Goal: Information Seeking & Learning: Learn about a topic

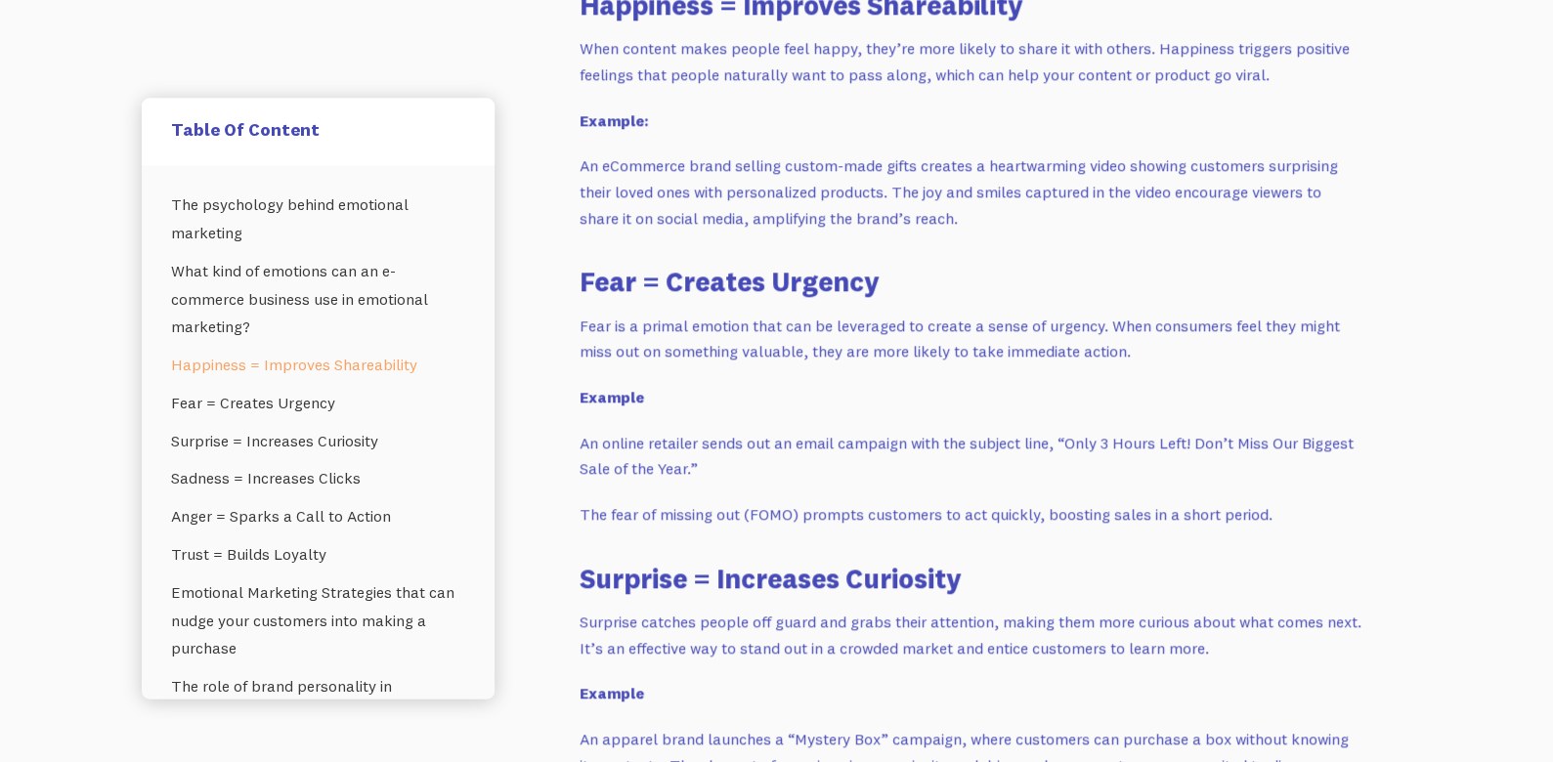
scroll to position [1995, 0]
click at [296, 396] on link "Fear = Creates Urgency" at bounding box center [318, 402] width 294 height 38
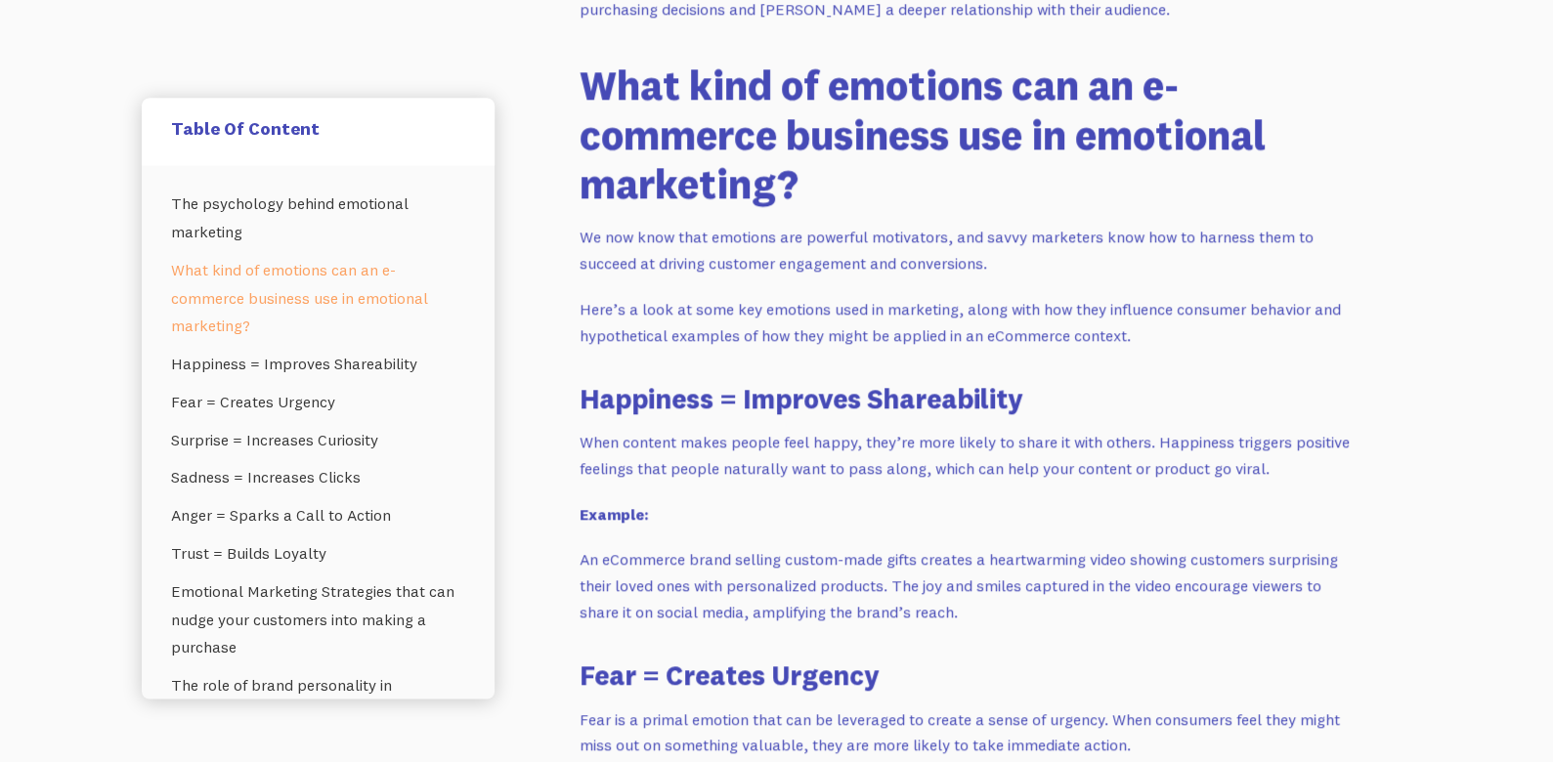
scroll to position [1601, 0]
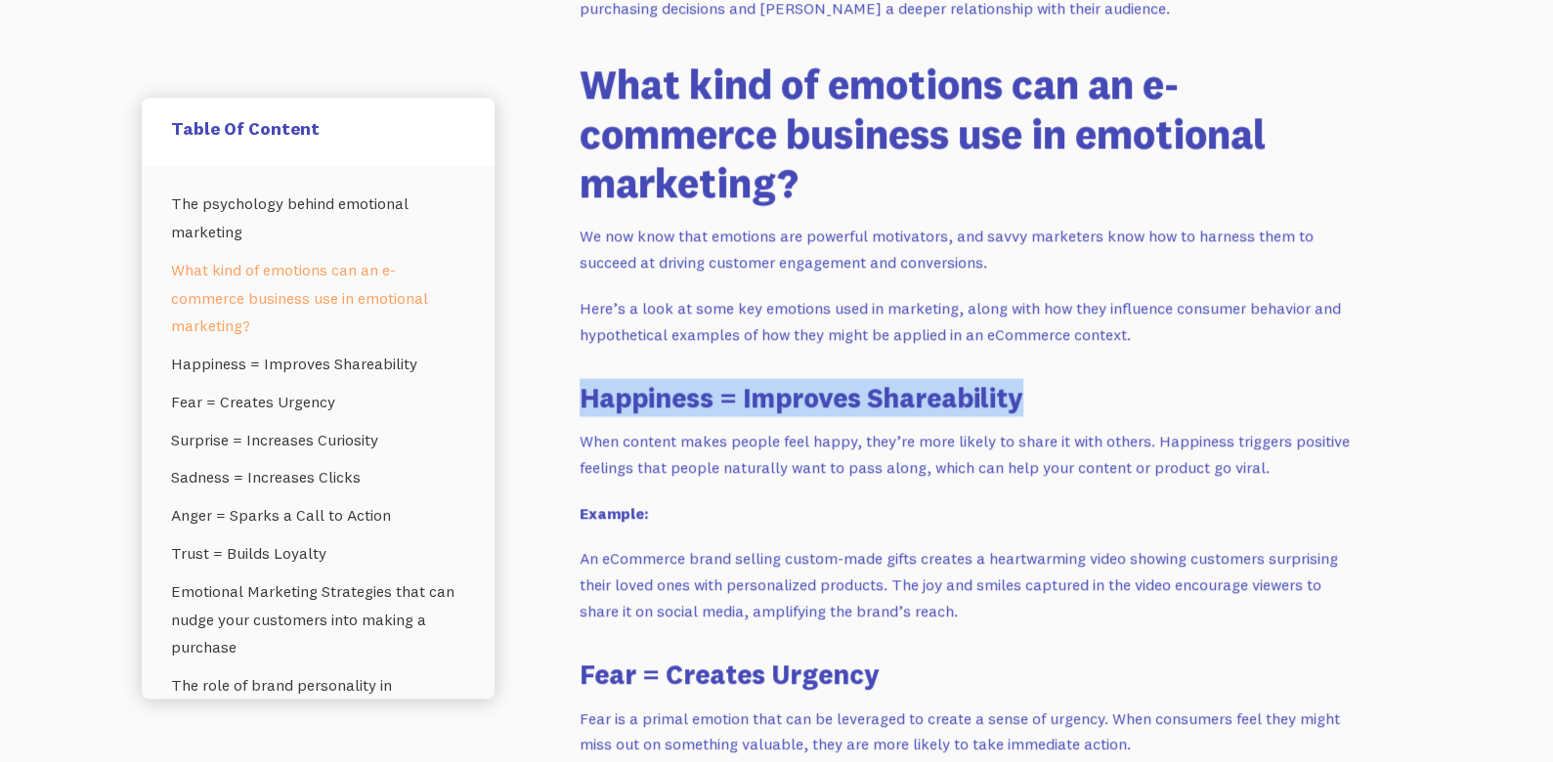
drag, startPoint x: 583, startPoint y: 400, endPoint x: 1045, endPoint y: 392, distance: 462.2
click at [1045, 392] on h3 "Happiness = Improves Shareability" at bounding box center [970, 397] width 782 height 38
copy h3 "Happiness = Improves Shareability"
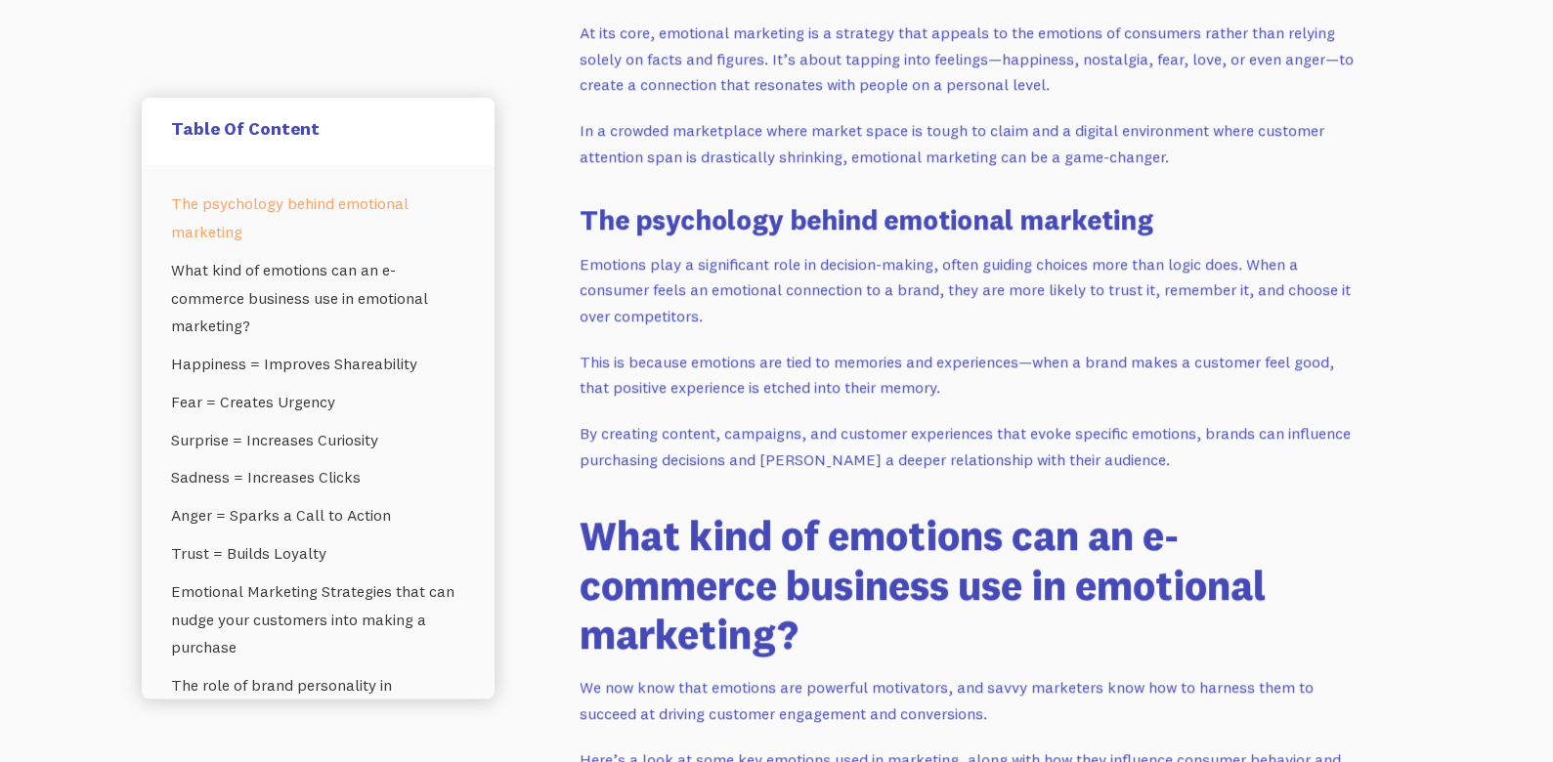
scroll to position [1149, 0]
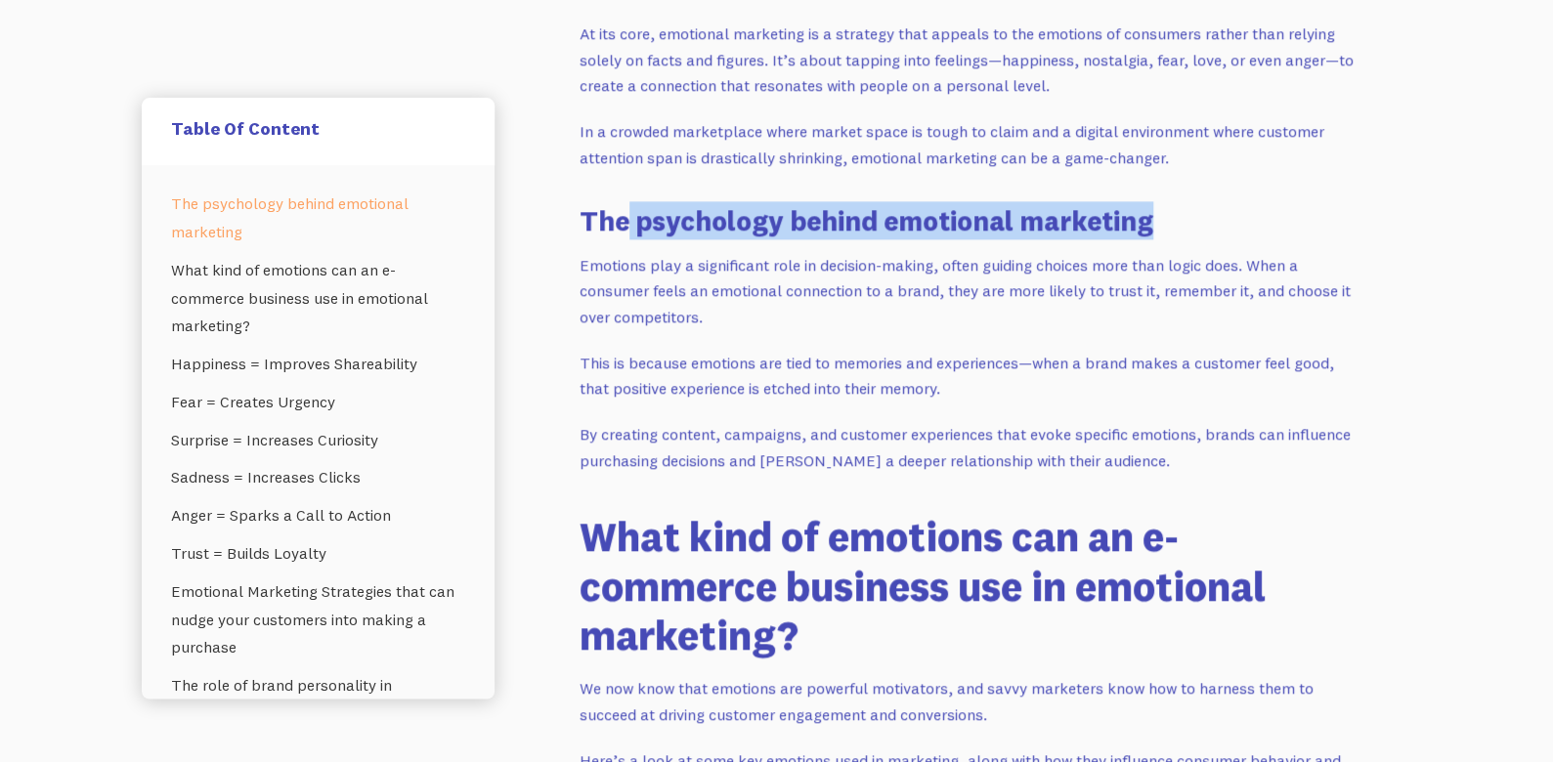
drag, startPoint x: 630, startPoint y: 215, endPoint x: 1163, endPoint y: 219, distance: 532.5
click at [1163, 219] on h3 "The psychology behind emotional marketing" at bounding box center [970, 220] width 782 height 38
copy h3 "psychology behind emotional marketing"
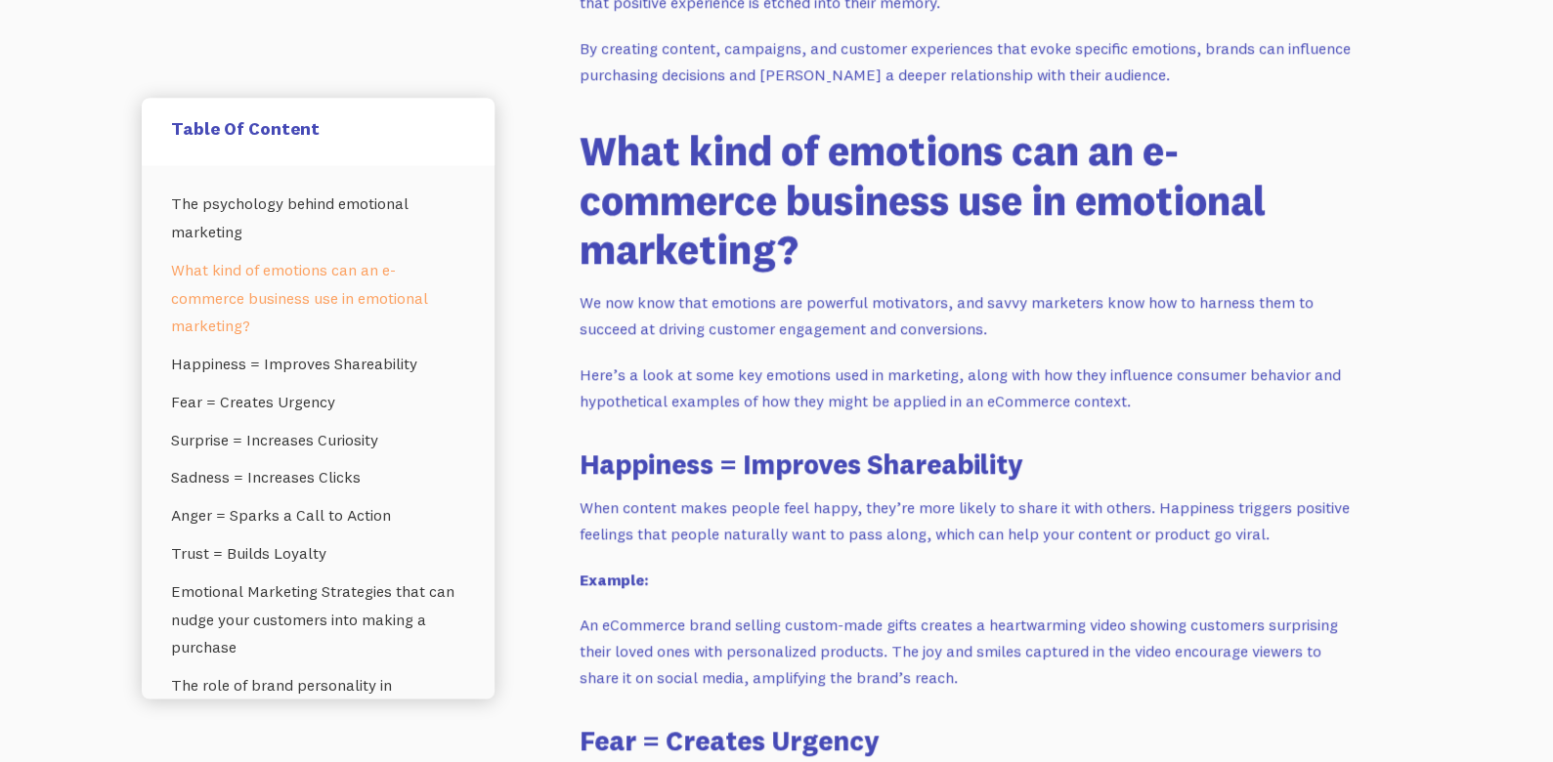
scroll to position [1534, 0]
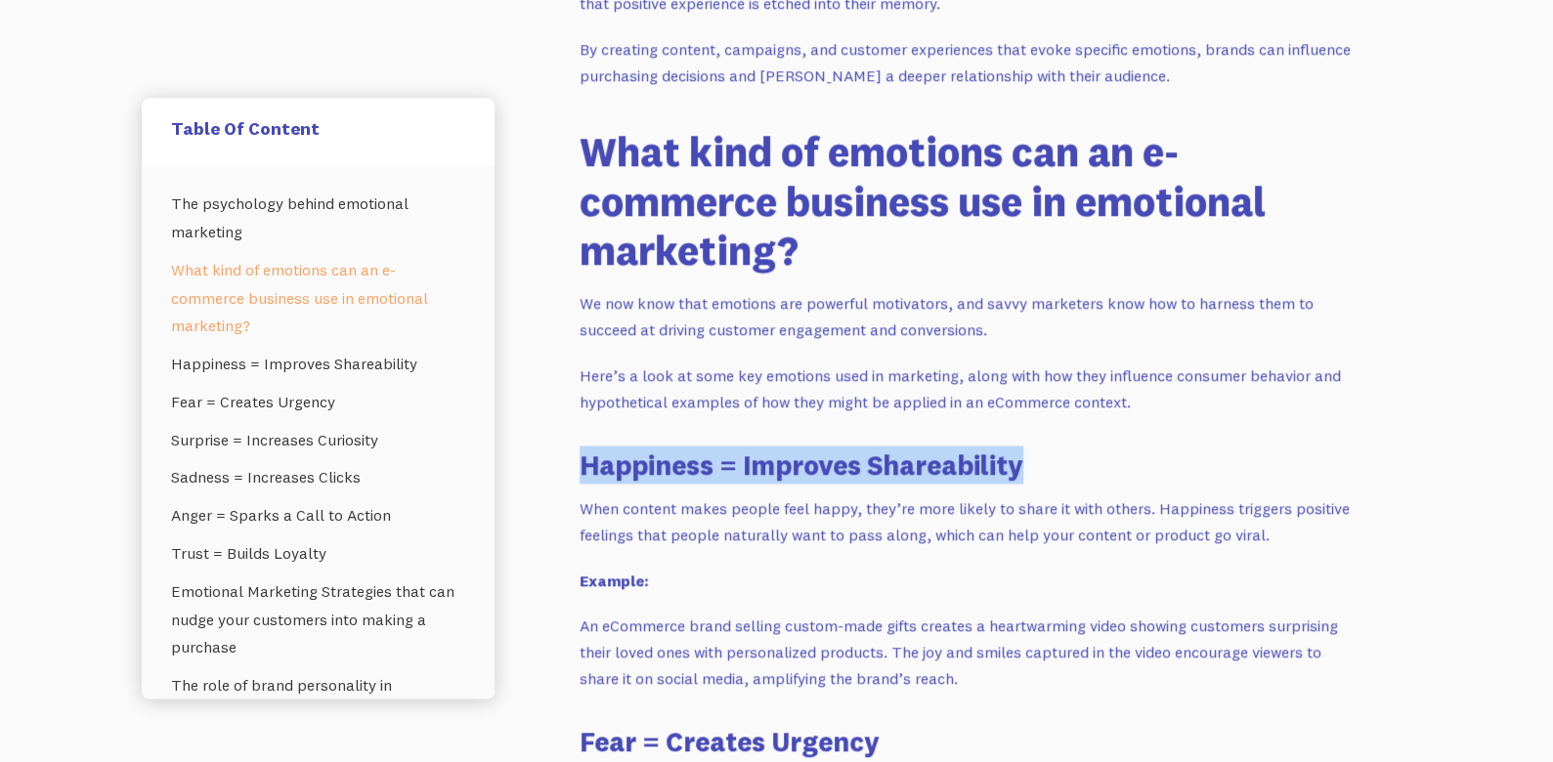
drag, startPoint x: 577, startPoint y: 462, endPoint x: 1031, endPoint y: 455, distance: 453.4
copy h3 "Happiness = Improves Shareability"
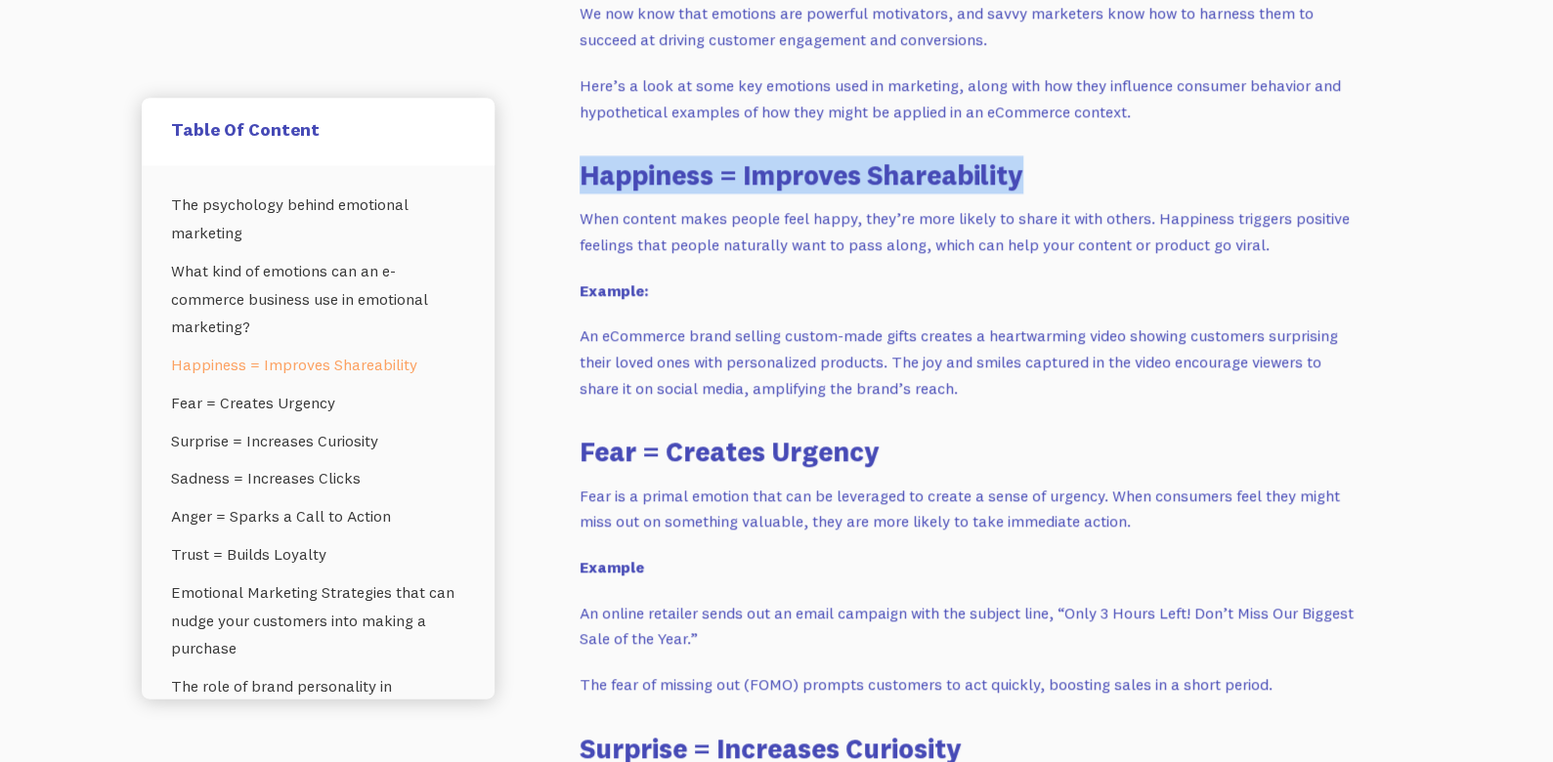
scroll to position [1801, 0]
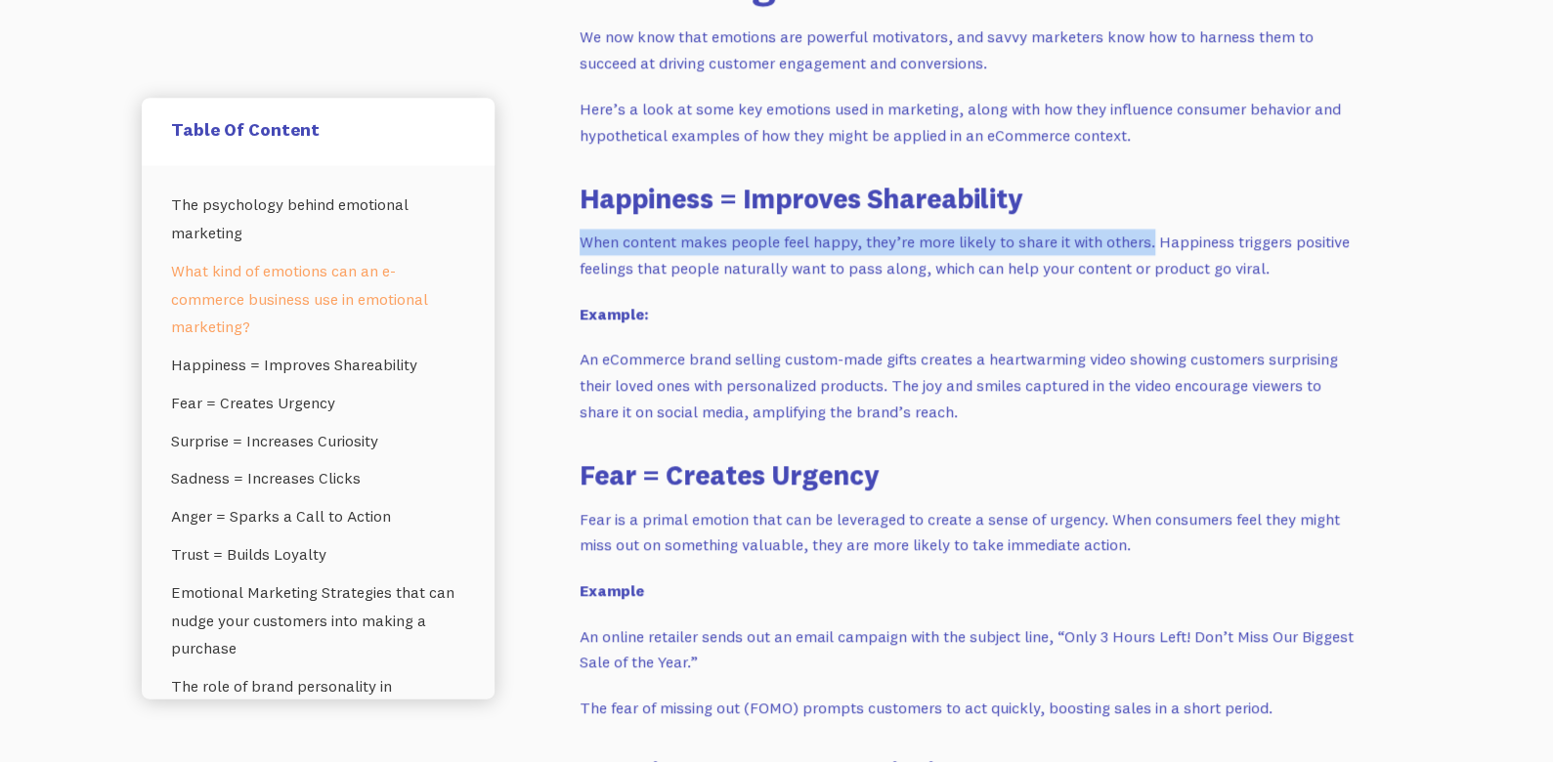
drag, startPoint x: 576, startPoint y: 241, endPoint x: 1152, endPoint y: 224, distance: 575.8
copy p "When content makes people feel happy, they’re more likely to share it with othe…"
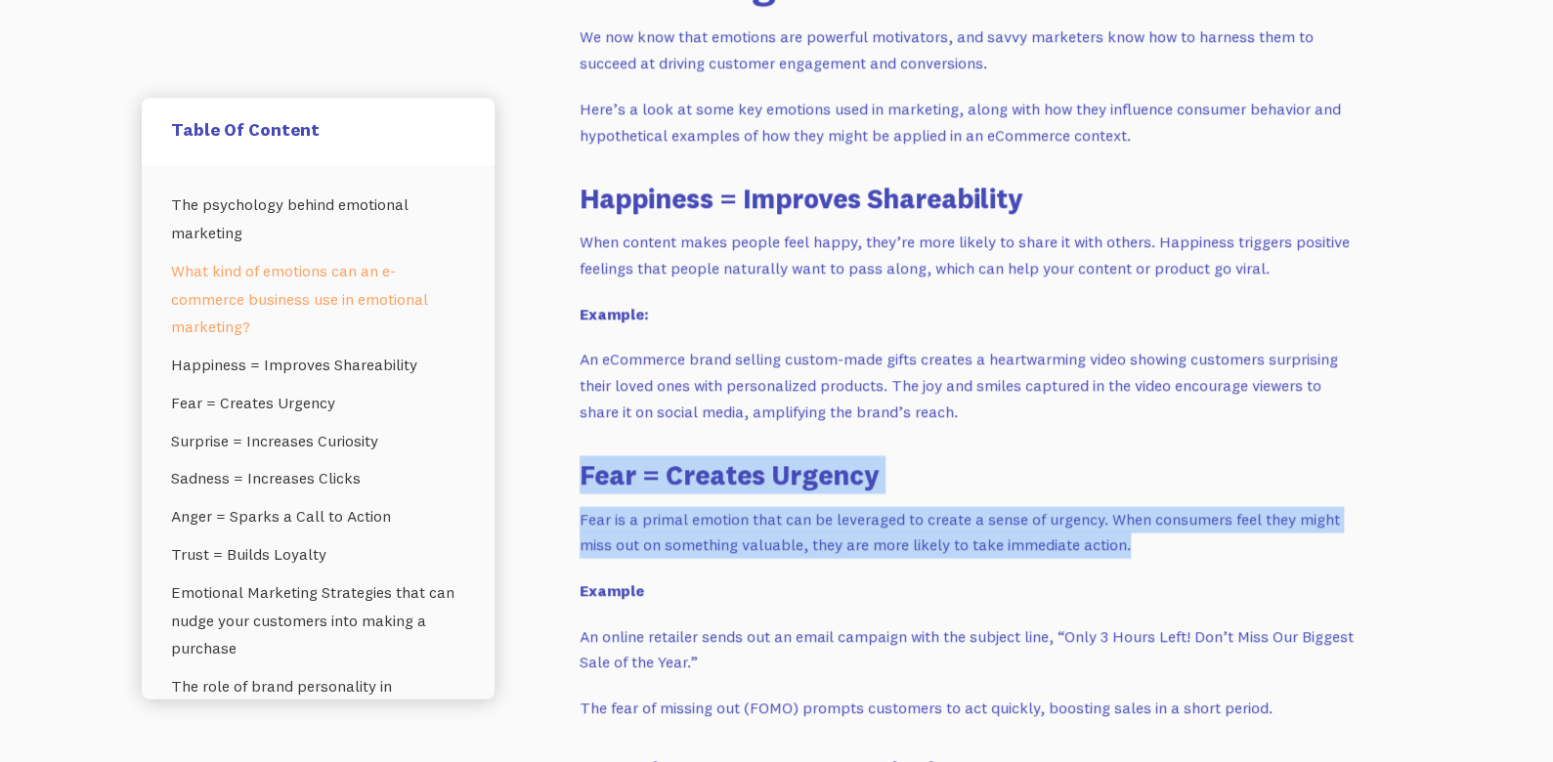
drag, startPoint x: 572, startPoint y: 471, endPoint x: 1150, endPoint y: 543, distance: 582.9
copy div "Fear = Creates Urgency Fear is a primal emotion that can be leveraged to create…"
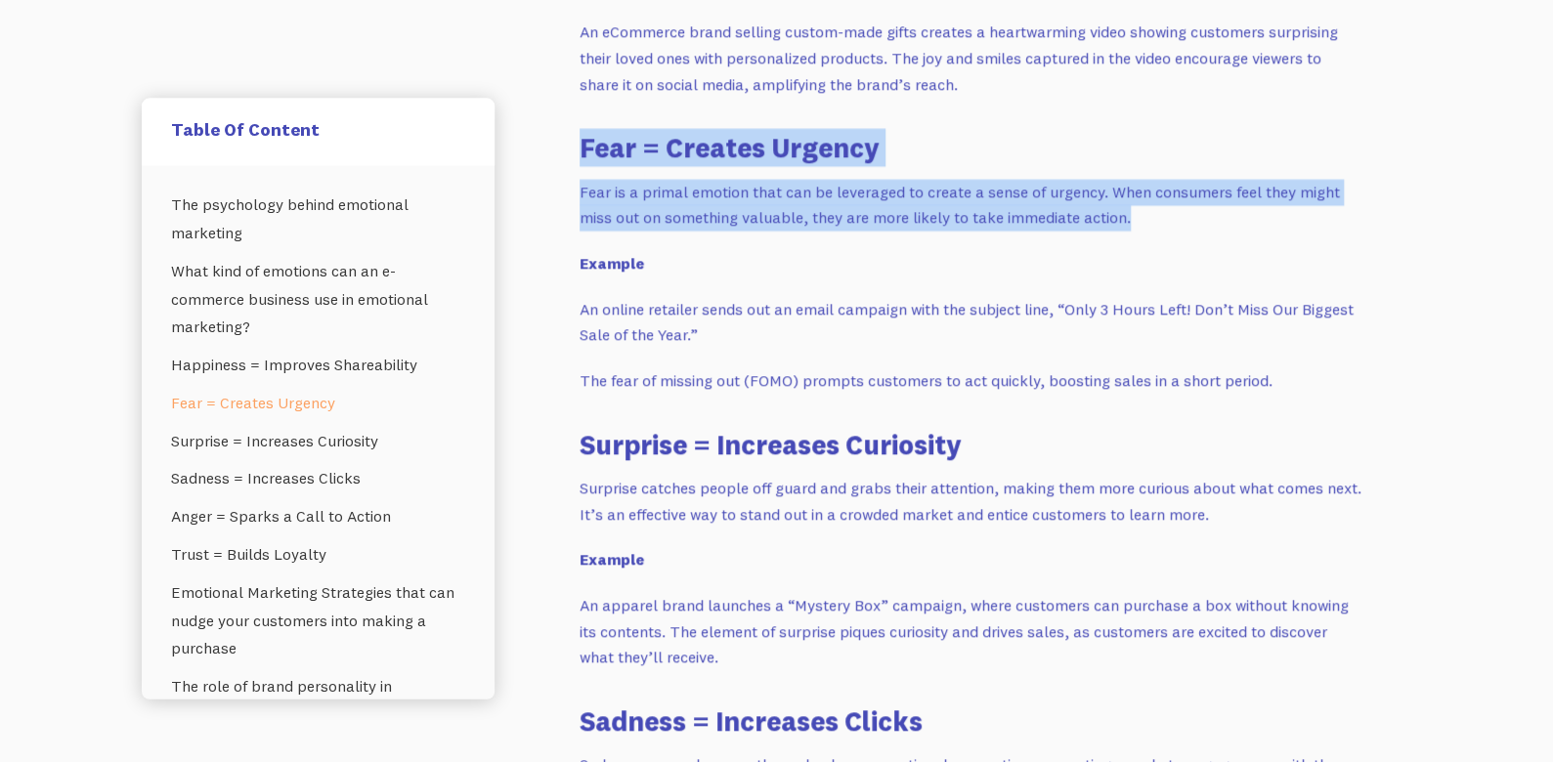
scroll to position [2127, 0]
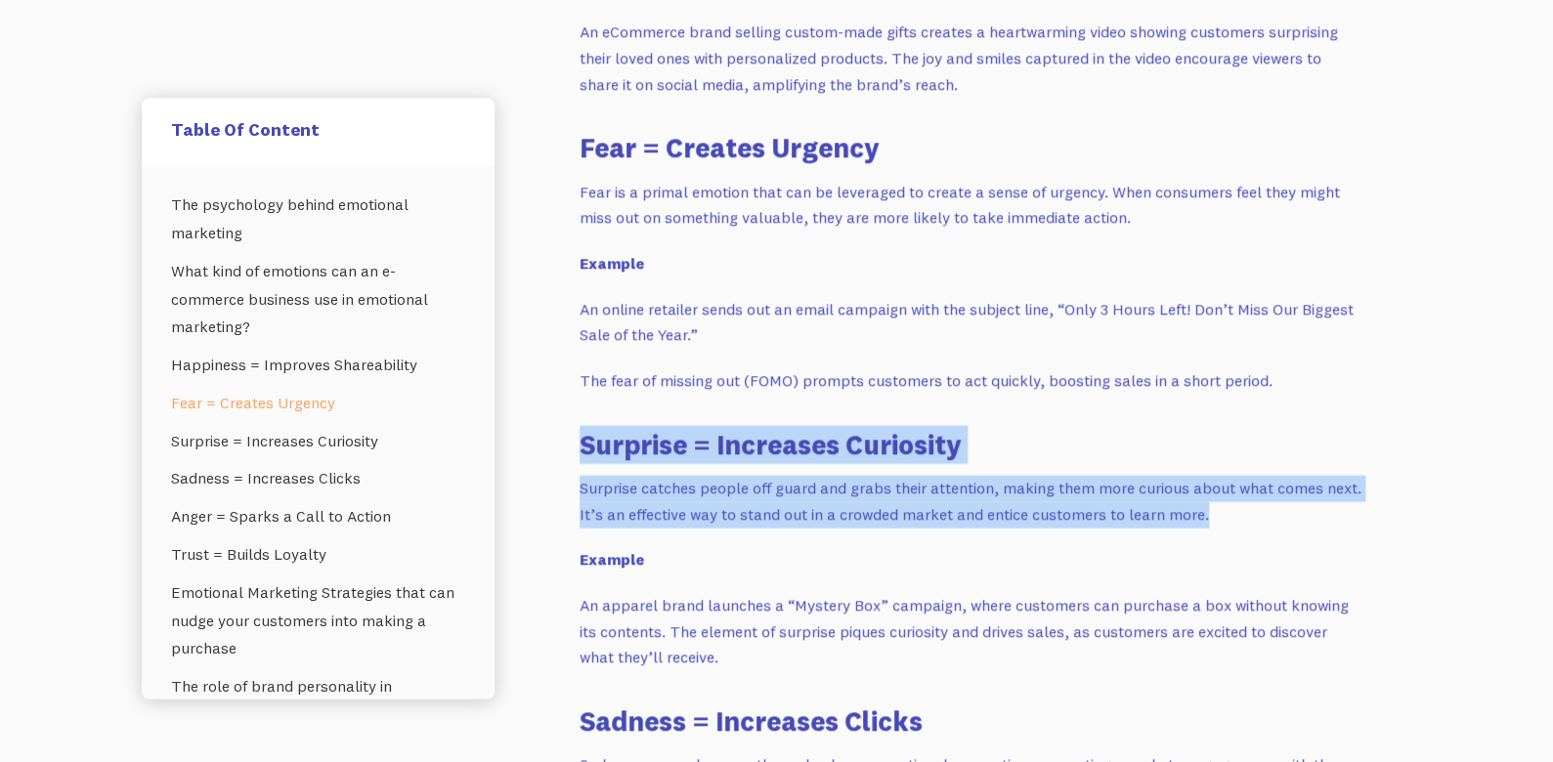
drag, startPoint x: 572, startPoint y: 434, endPoint x: 1226, endPoint y: 517, distance: 659.9
copy div "Surprise = Increases Curiosity Surprise catches people off guard and grabs thei…"
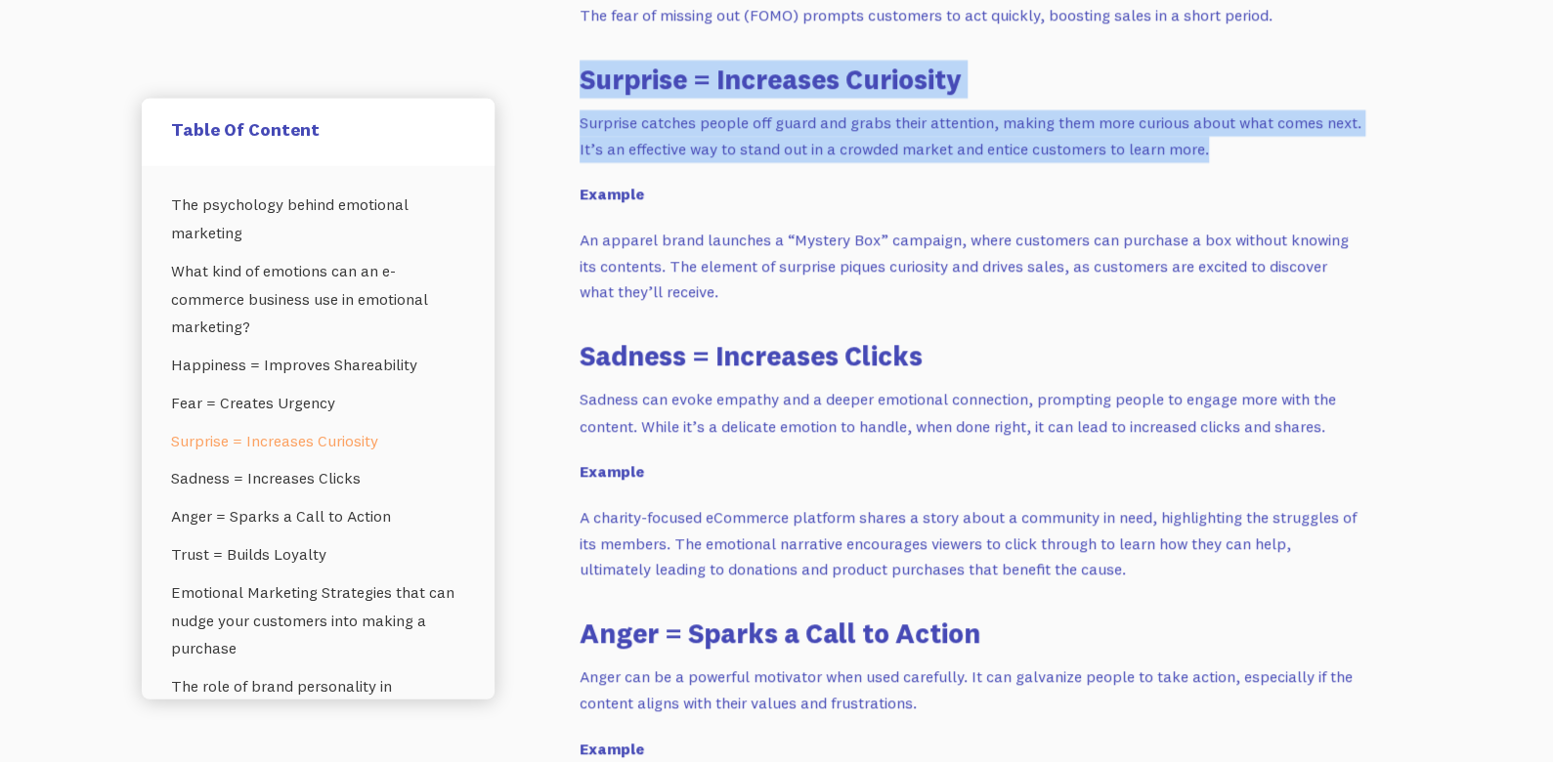
scroll to position [2493, 0]
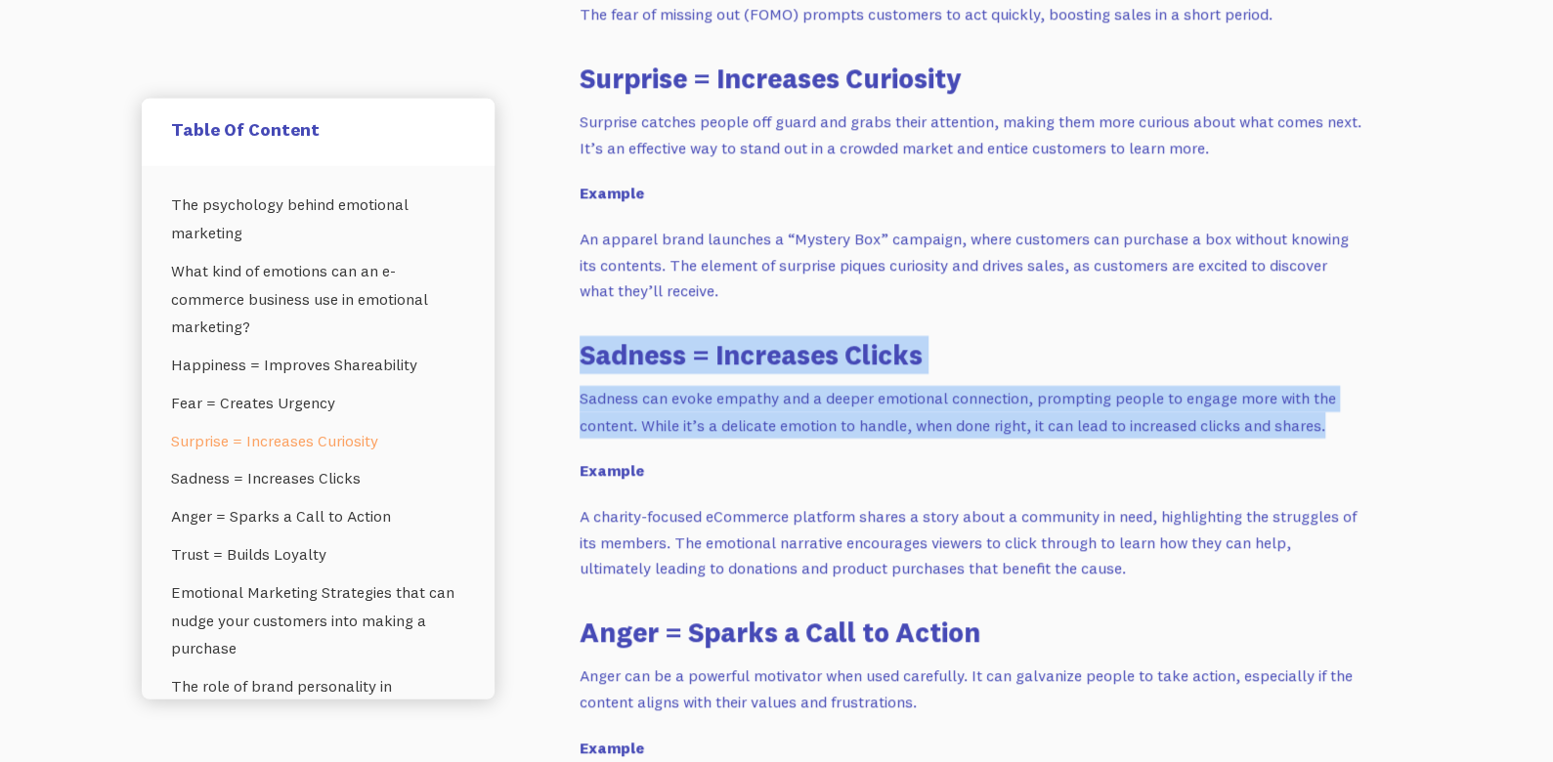
drag, startPoint x: 585, startPoint y: 343, endPoint x: 1367, endPoint y: 417, distance: 785.2
copy div "Sadness = Increases Clicks Sadness can evoke empathy and a deeper emotional con…"
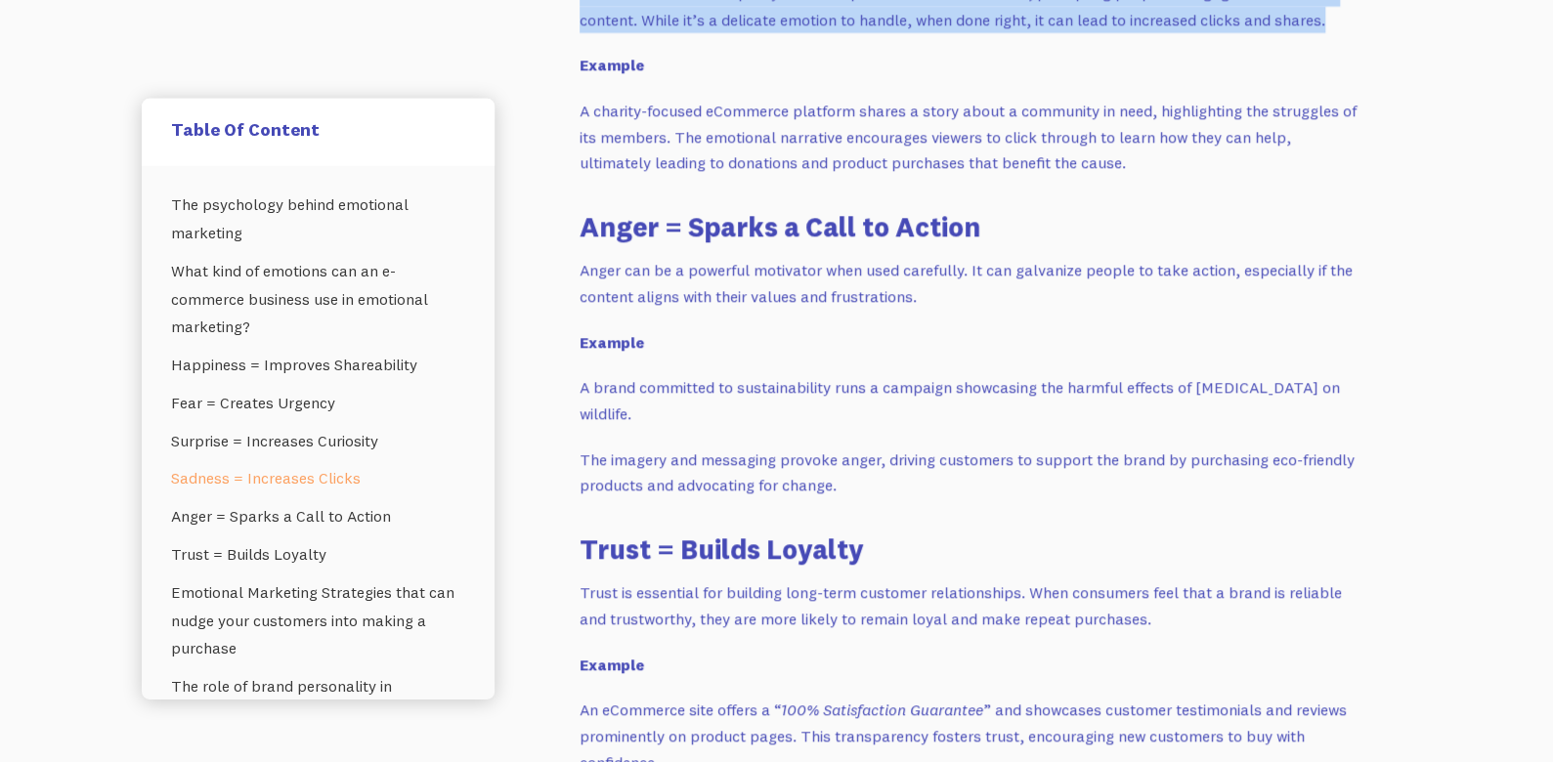
scroll to position [2903, 0]
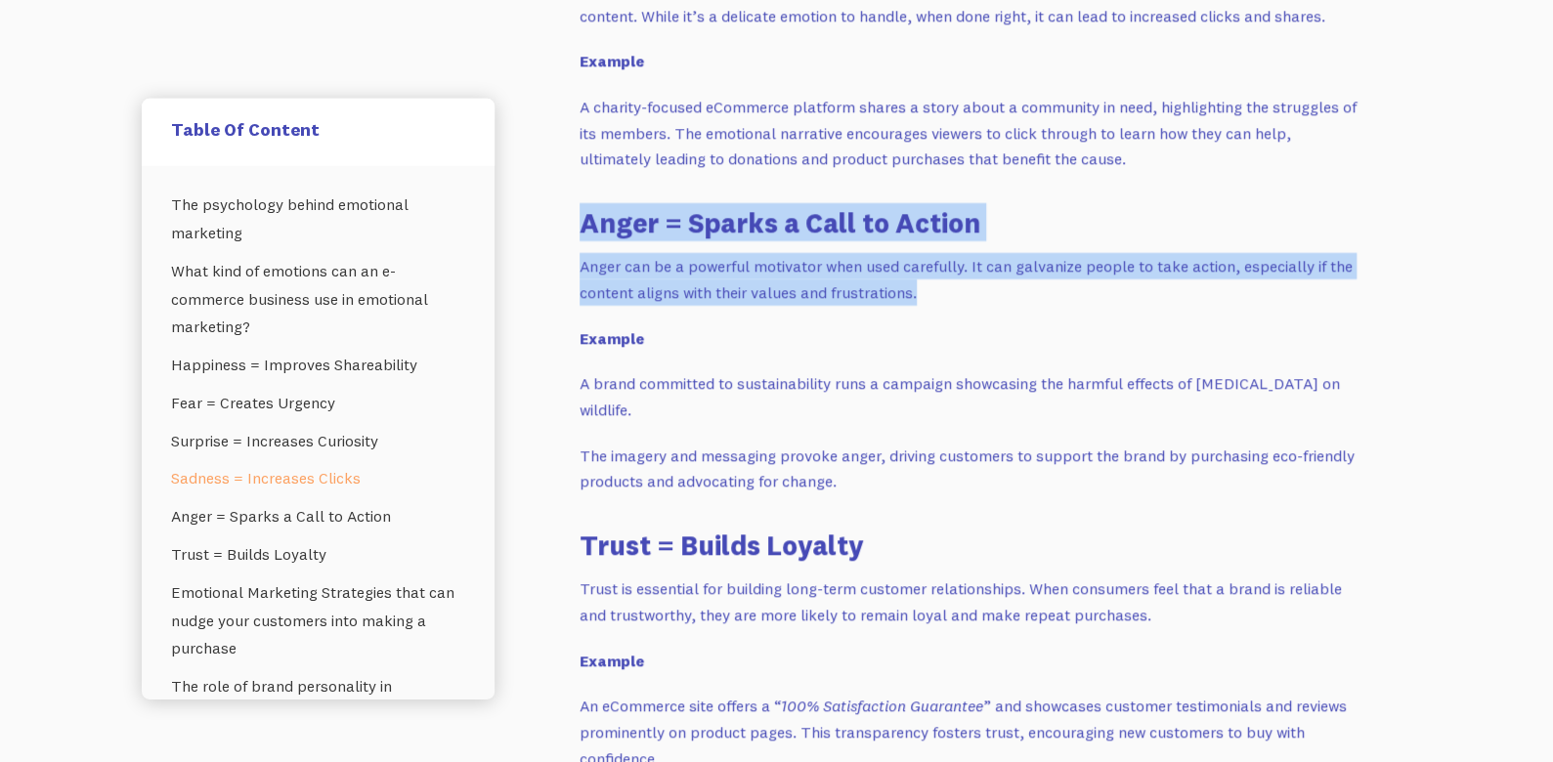
drag, startPoint x: 582, startPoint y: 219, endPoint x: 970, endPoint y: 291, distance: 394.6
copy div "Anger = Sparks a Call to Action Anger can be a powerful motivator when used car…"
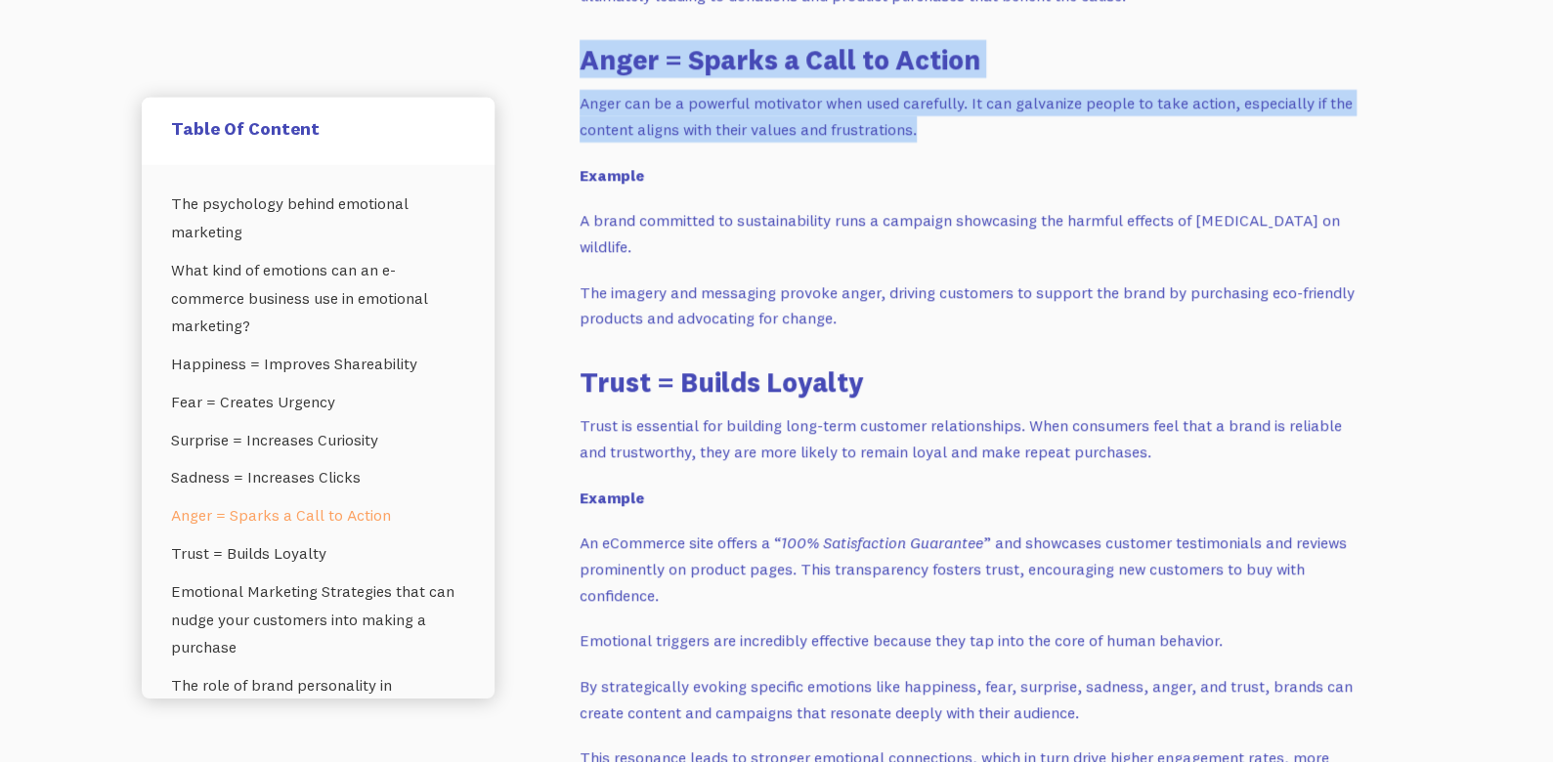
scroll to position [3065, 0]
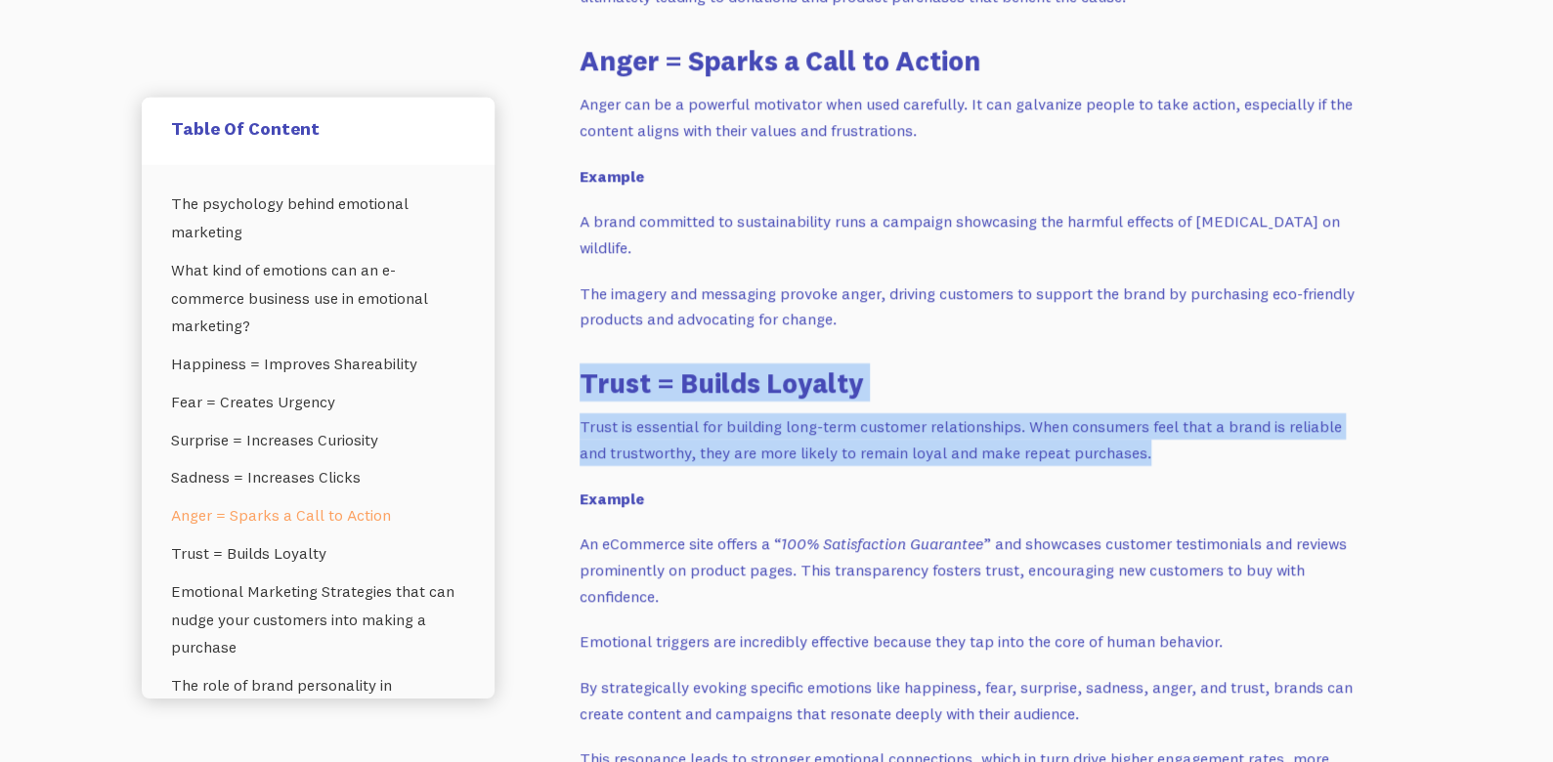
drag, startPoint x: 580, startPoint y: 377, endPoint x: 1278, endPoint y: 456, distance: 702.1
copy div "Trust = Builds Loyalty Trust is essential for building long-term customer relat…"
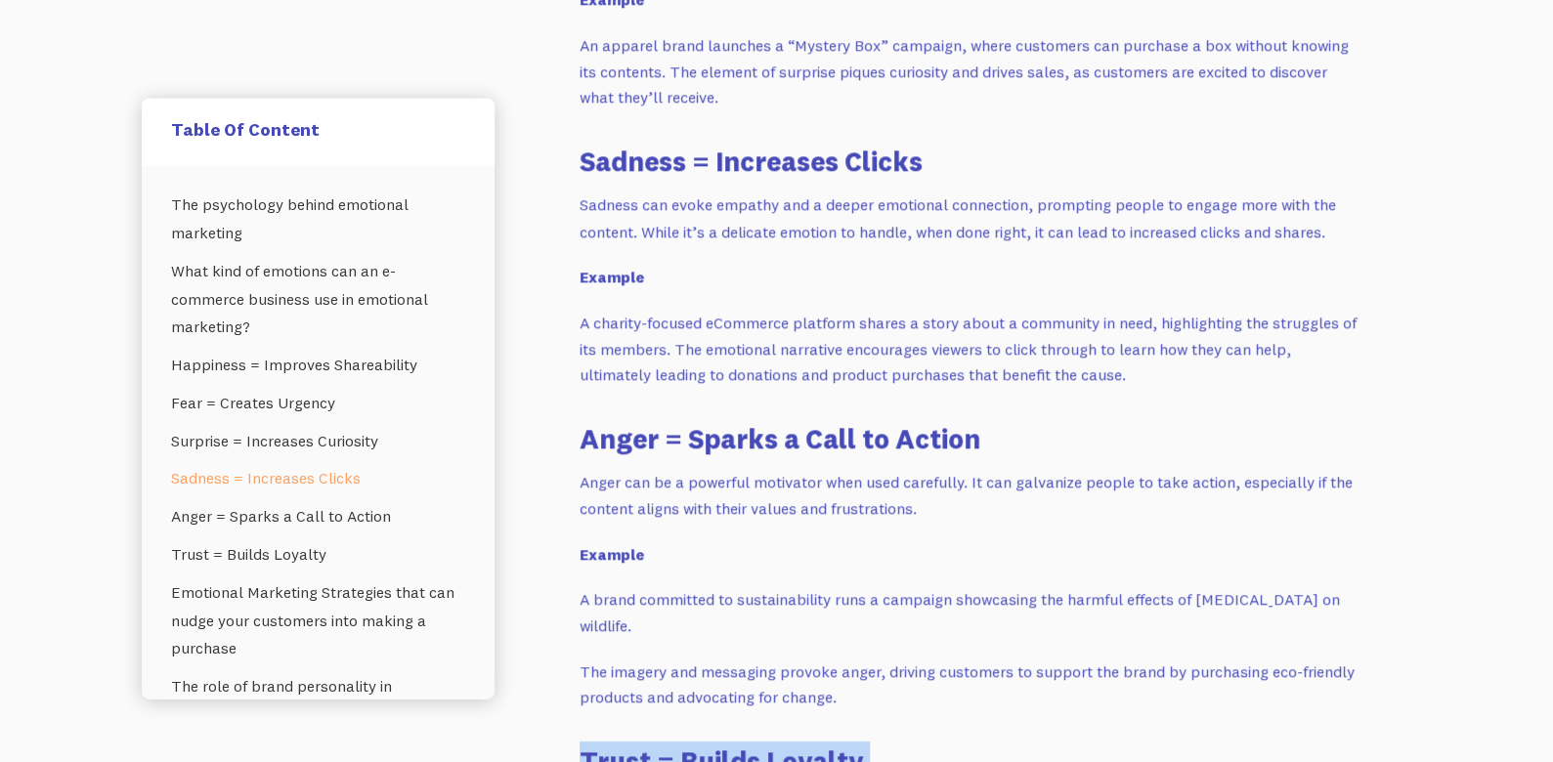
scroll to position [2641, 0]
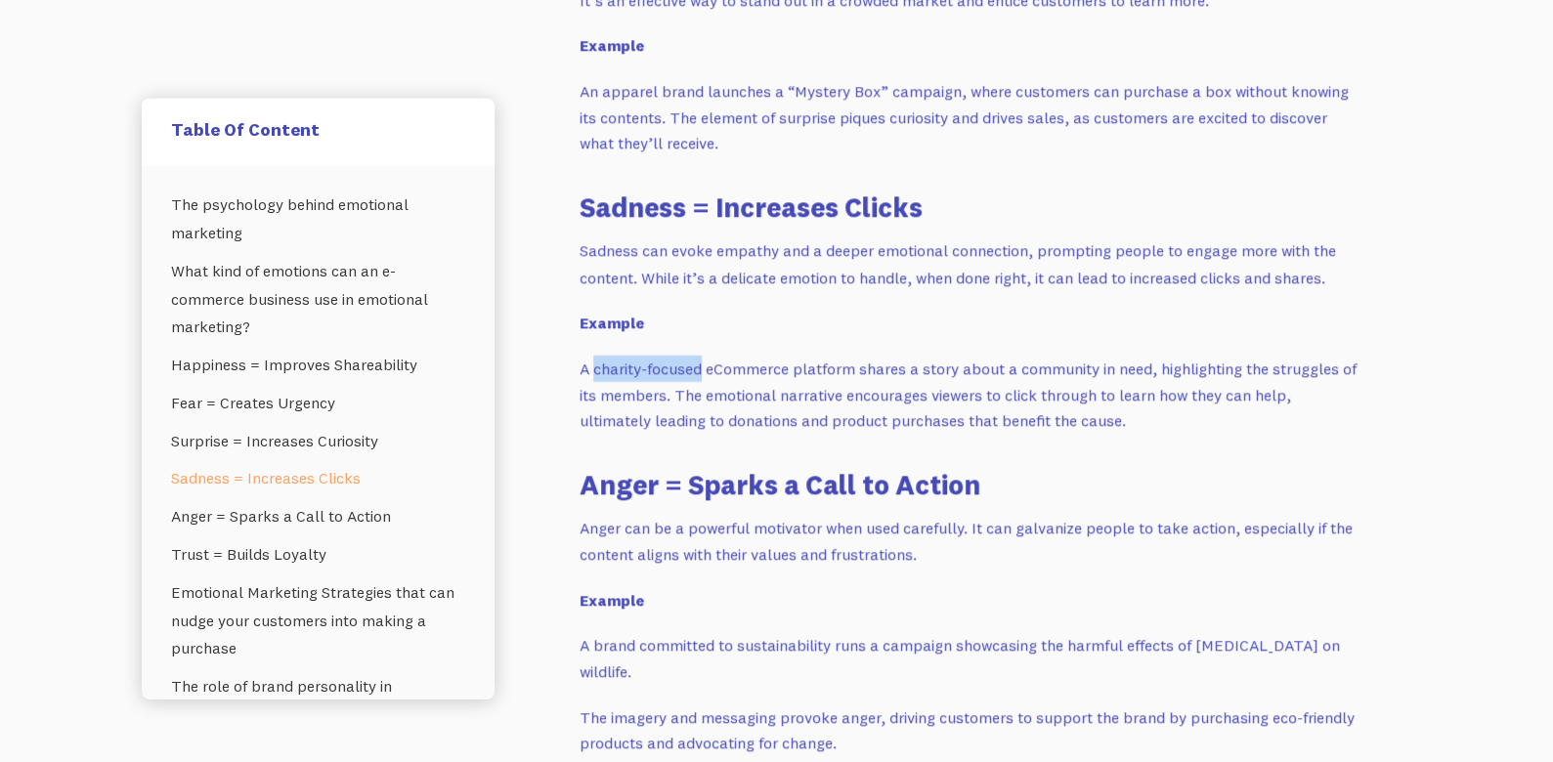
drag, startPoint x: 593, startPoint y: 365, endPoint x: 702, endPoint y: 369, distance: 108.5
click at [702, 369] on p "A charity-focused eCommerce platform shares a story about a community in need, …" at bounding box center [970, 395] width 782 height 78
copy p "charity-focused"
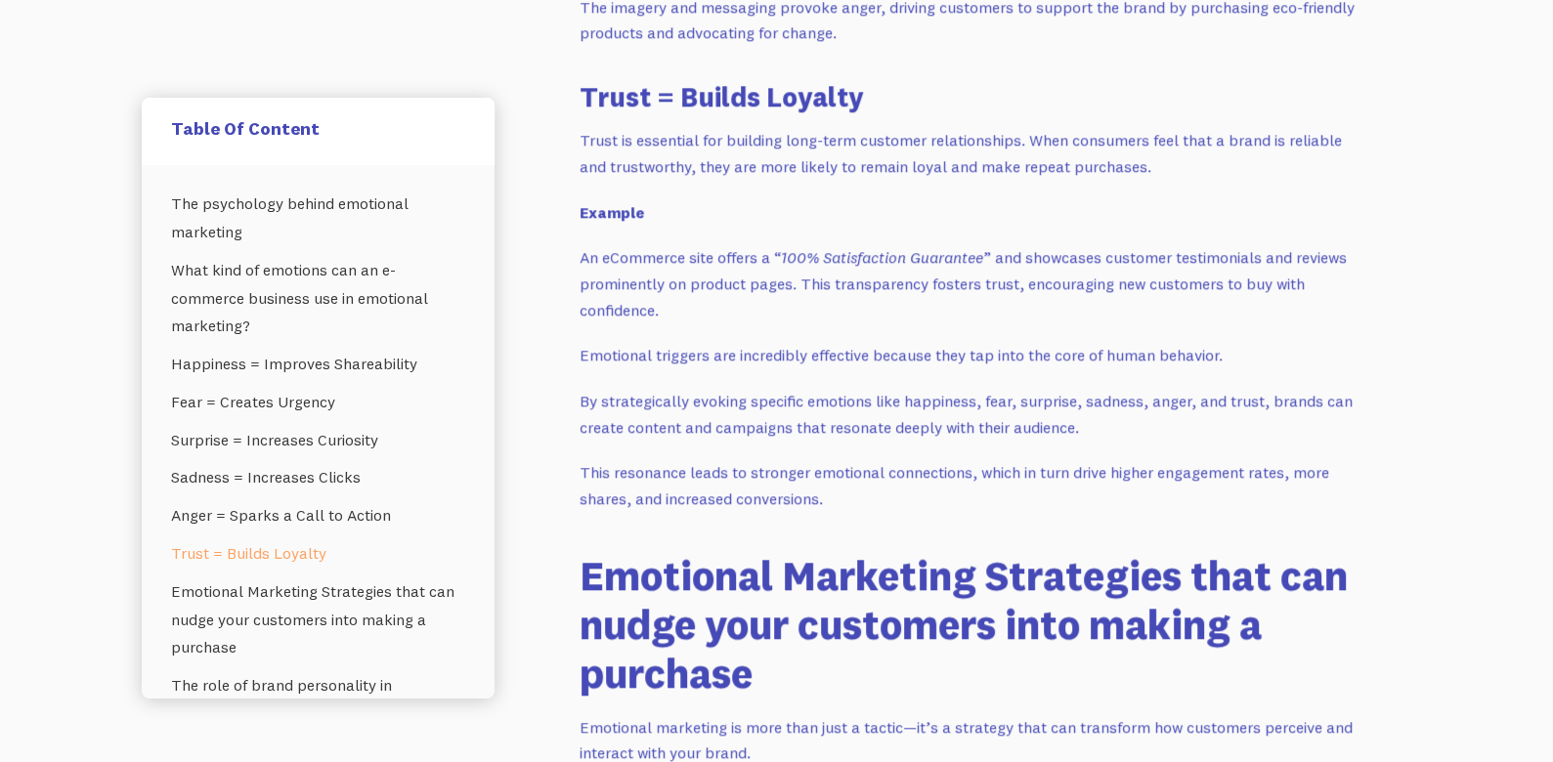
scroll to position [3321, 0]
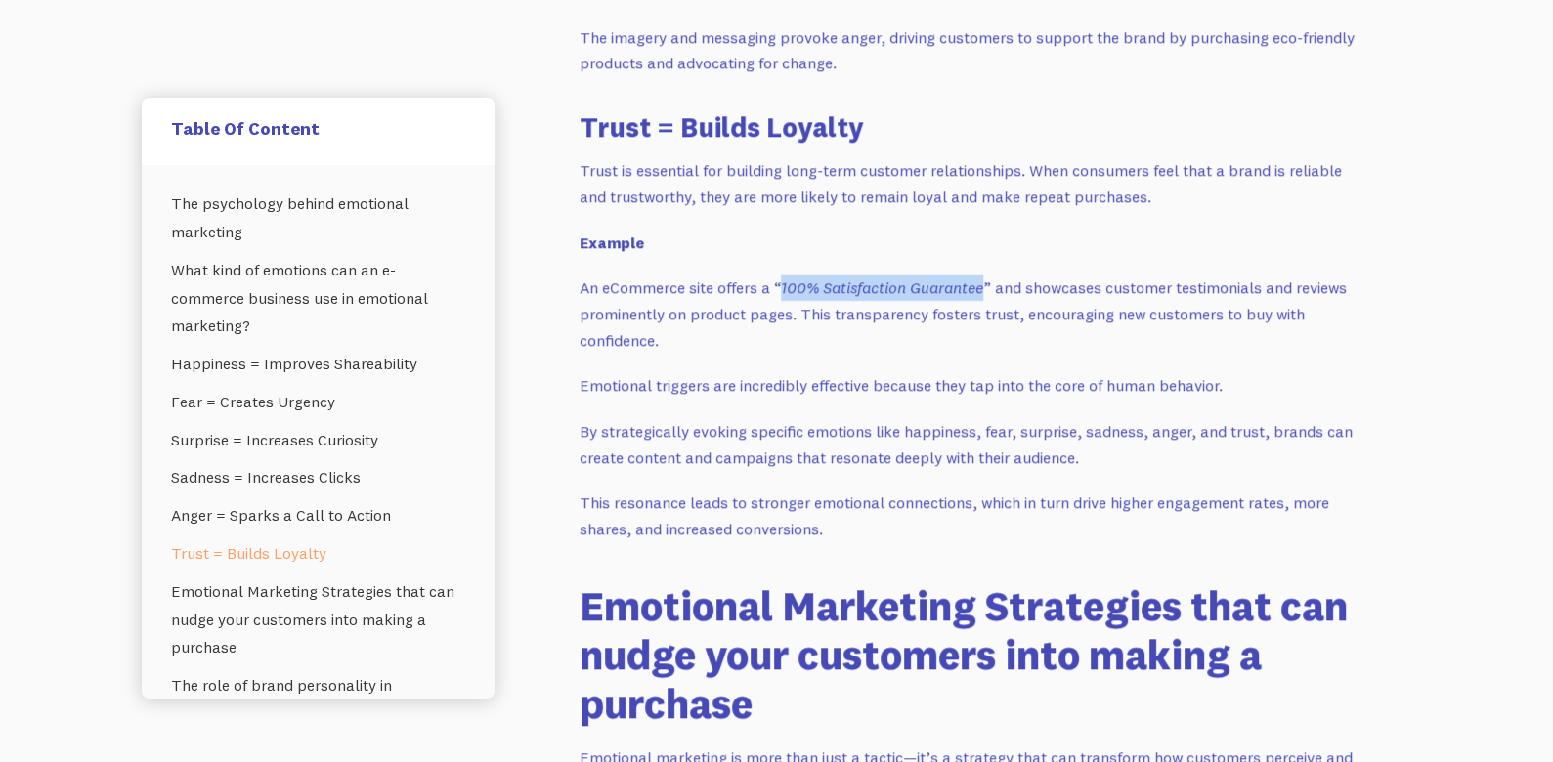
drag, startPoint x: 784, startPoint y: 283, endPoint x: 982, endPoint y: 273, distance: 198.6
click at [982, 275] on p "An eCommerce site offers a “ 100% Satisfaction Guarantee ” and showcases custom…" at bounding box center [970, 314] width 782 height 78
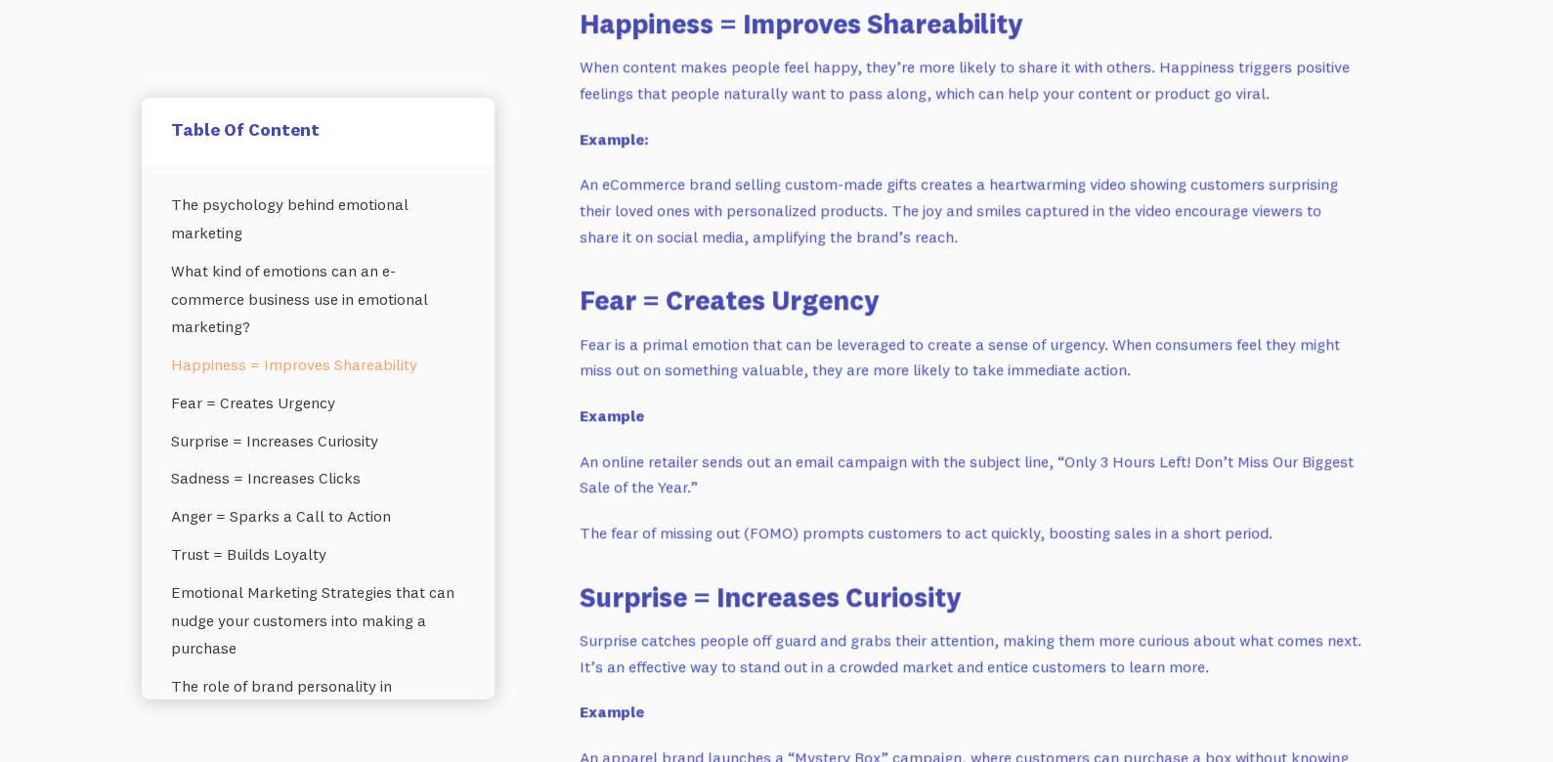
scroll to position [1951, 0]
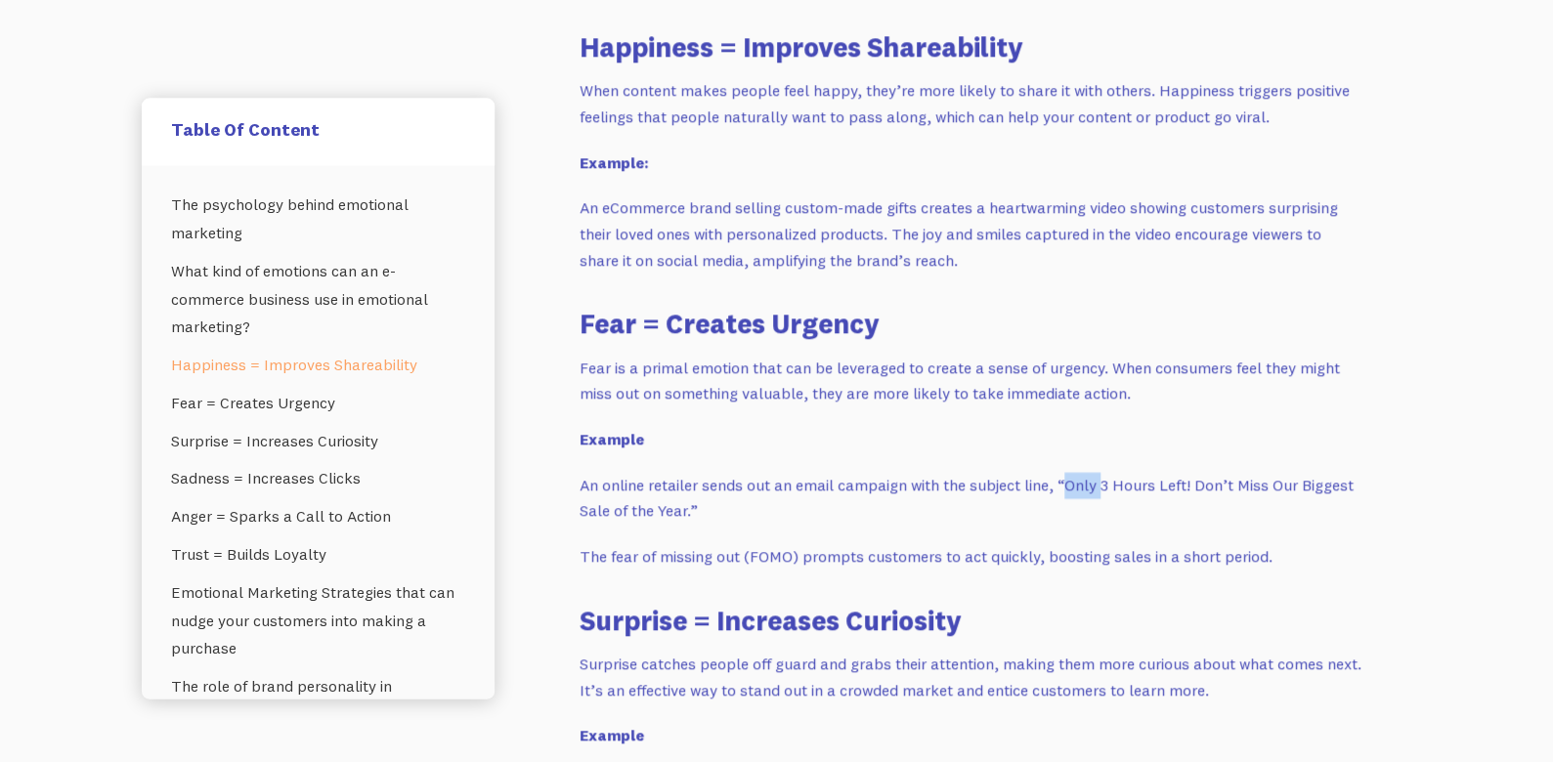
drag, startPoint x: 1065, startPoint y: 484, endPoint x: 1103, endPoint y: 492, distance: 39.1
click at [1103, 492] on p "An online retailer sends out an email campaign with the subject line, “Only 3 H…" at bounding box center [970, 499] width 782 height 52
drag, startPoint x: 1096, startPoint y: 506, endPoint x: 920, endPoint y: 486, distance: 177.1
click at [1036, 513] on p "An online retailer sends out an email campaign with the subject line, “Only 3 H…" at bounding box center [970, 499] width 782 height 52
drag, startPoint x: 663, startPoint y: 328, endPoint x: 993, endPoint y: 341, distance: 329.5
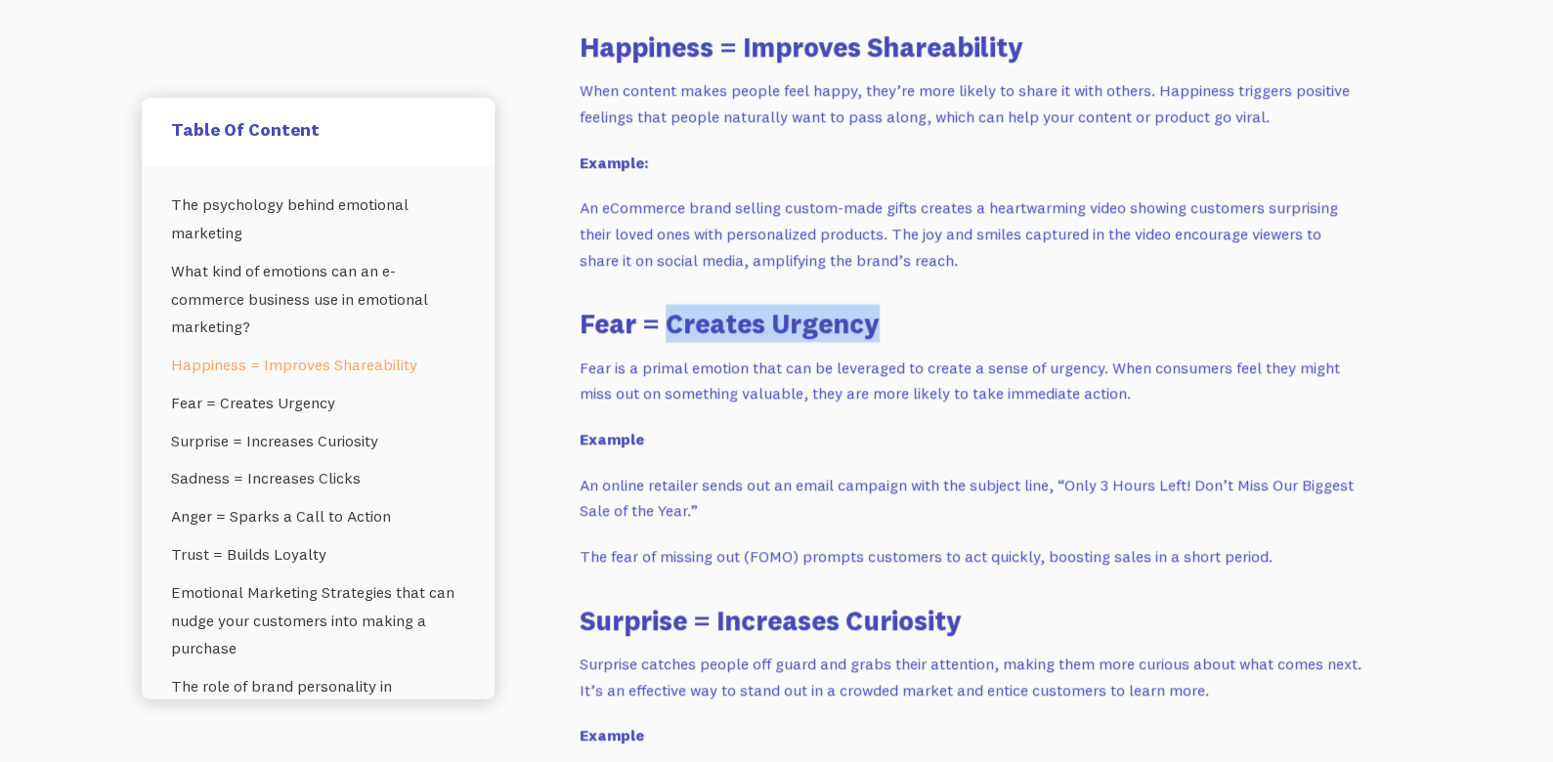
click at [993, 341] on h3 "Fear = Creates Urgency" at bounding box center [970, 324] width 782 height 38
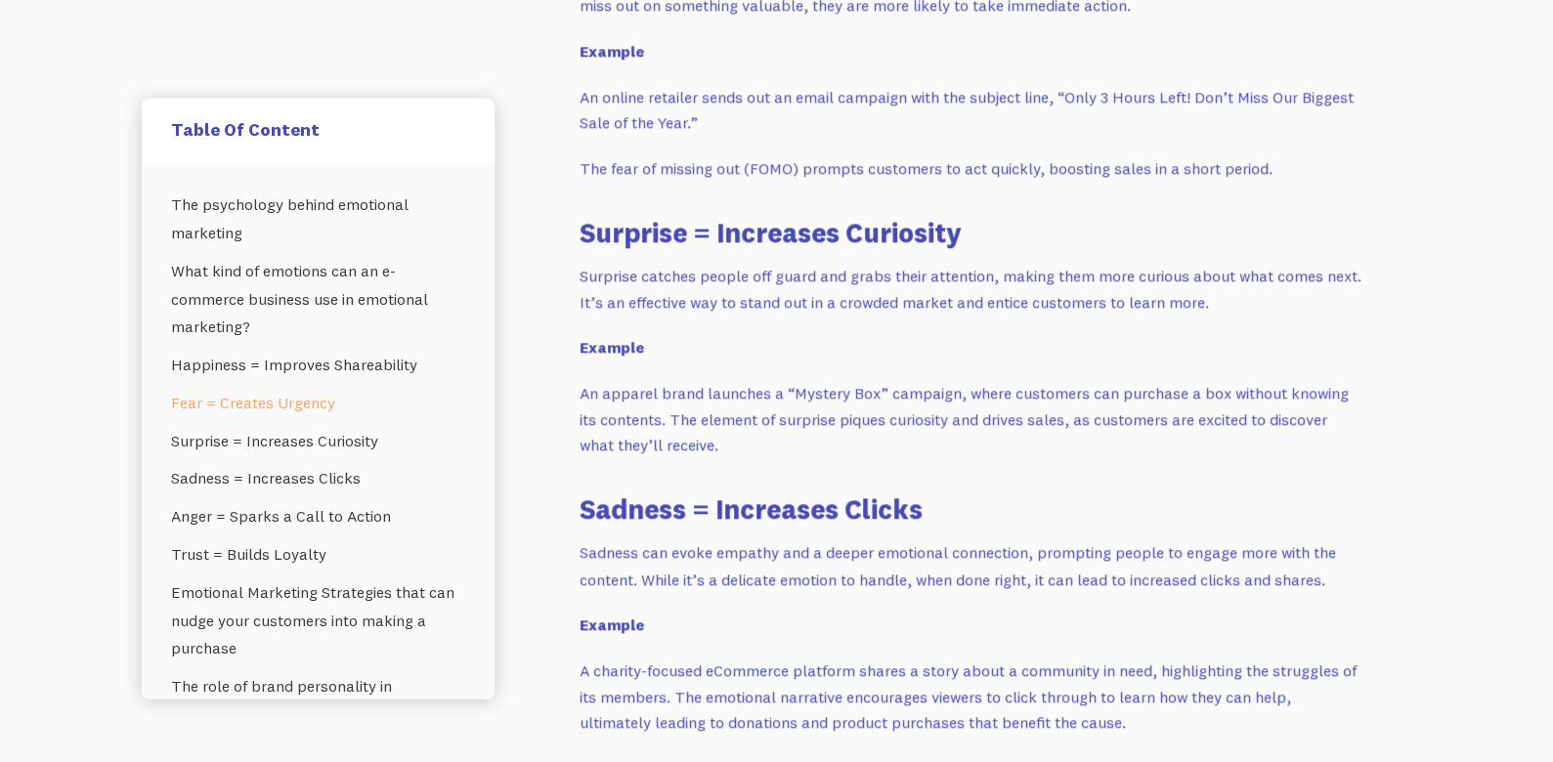
scroll to position [2334, 0]
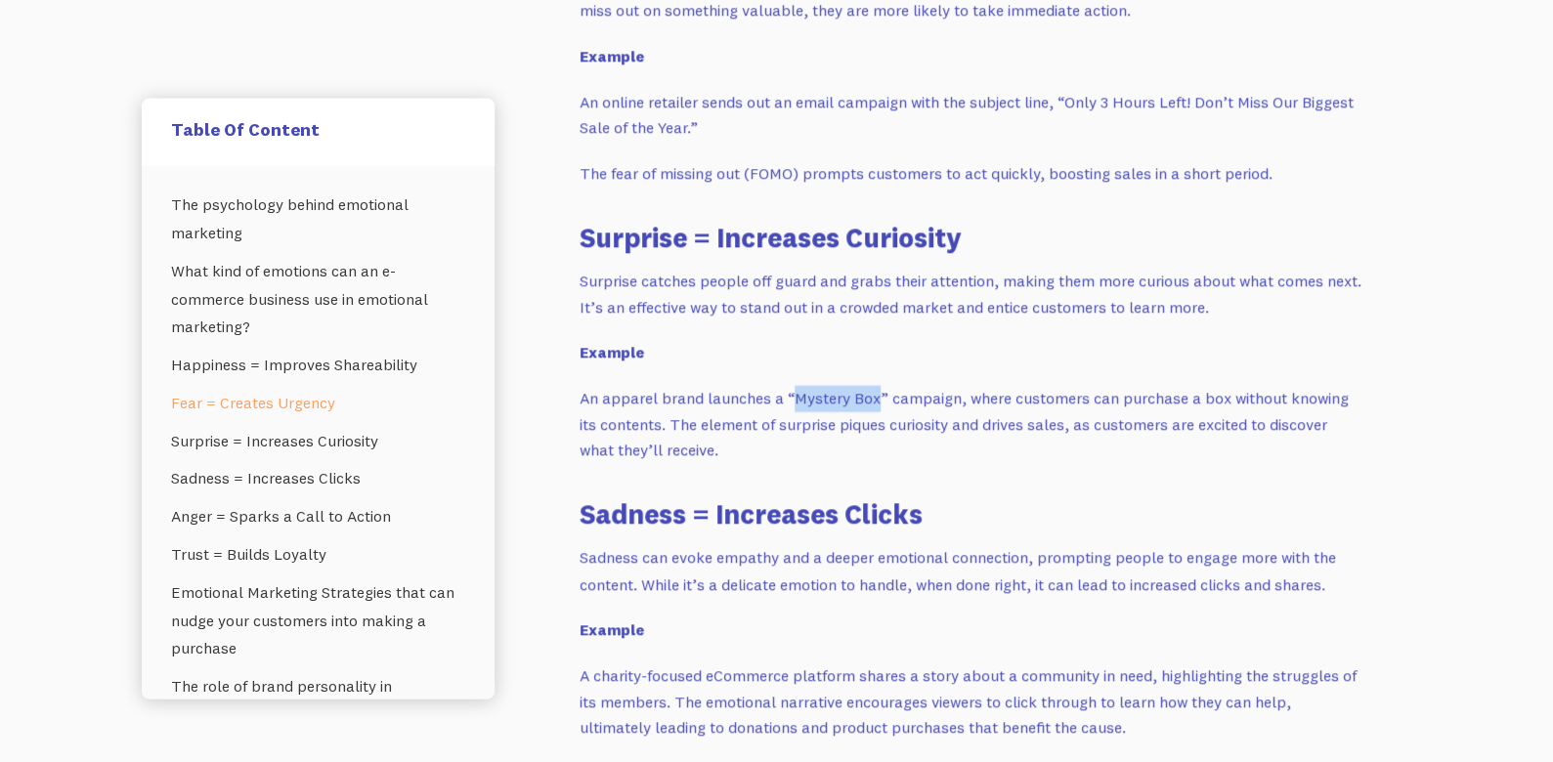
drag, startPoint x: 786, startPoint y: 391, endPoint x: 873, endPoint y: 395, distance: 87.0
click at [873, 395] on p "An apparel brand launches a “Mystery Box” campaign, where customers can purchas…" at bounding box center [970, 425] width 782 height 78
click at [898, 427] on p "An apparel brand launches a “Mystery Box” campaign, where customers can purchas…" at bounding box center [970, 425] width 782 height 78
drag, startPoint x: 948, startPoint y: 398, endPoint x: 782, endPoint y: 403, distance: 166.2
click at [782, 403] on p "An apparel brand launches a “Mystery Box” campaign, where customers can purchas…" at bounding box center [970, 425] width 782 height 78
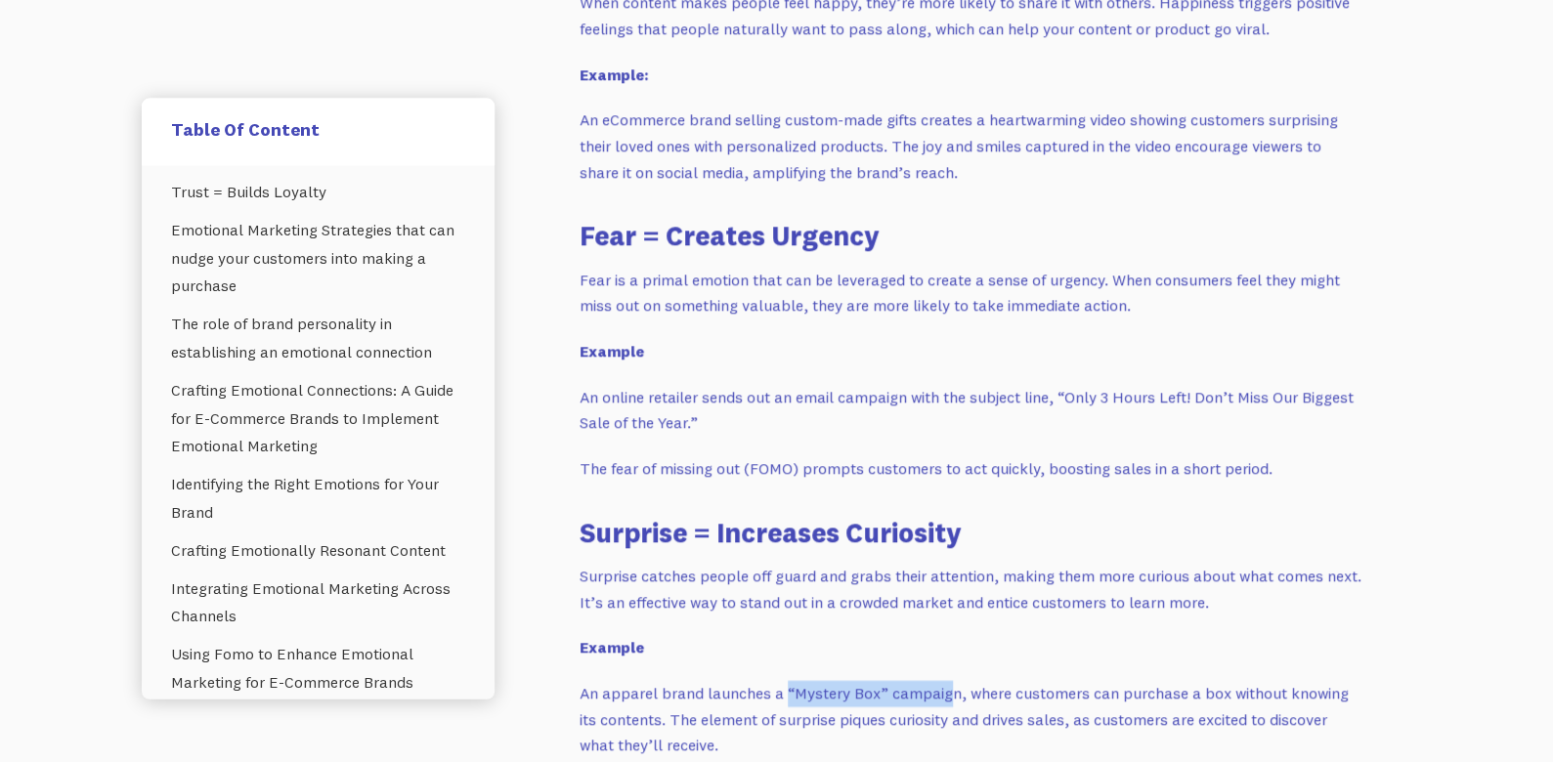
scroll to position [2038, 0]
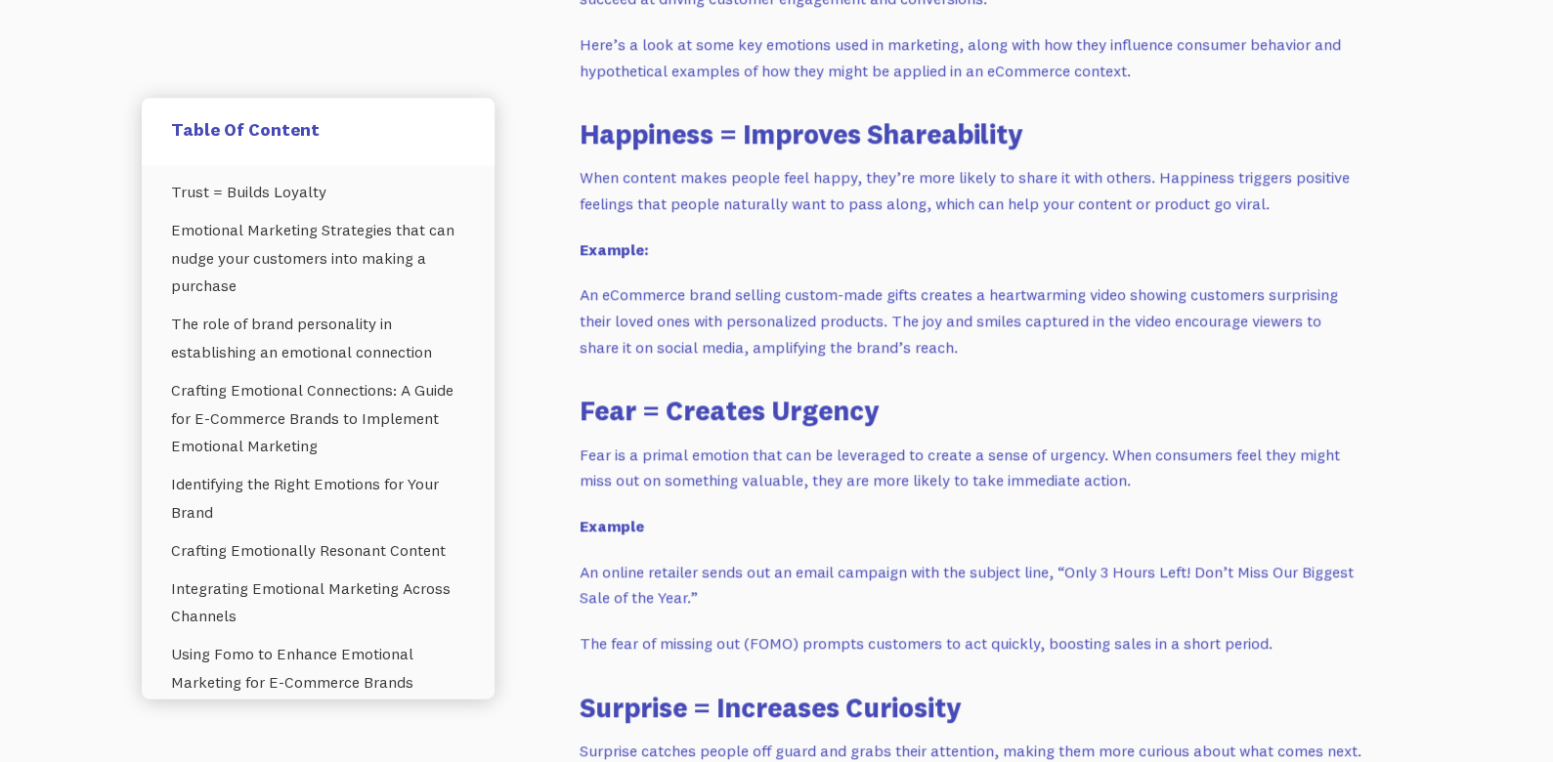
scroll to position [1846, 0]
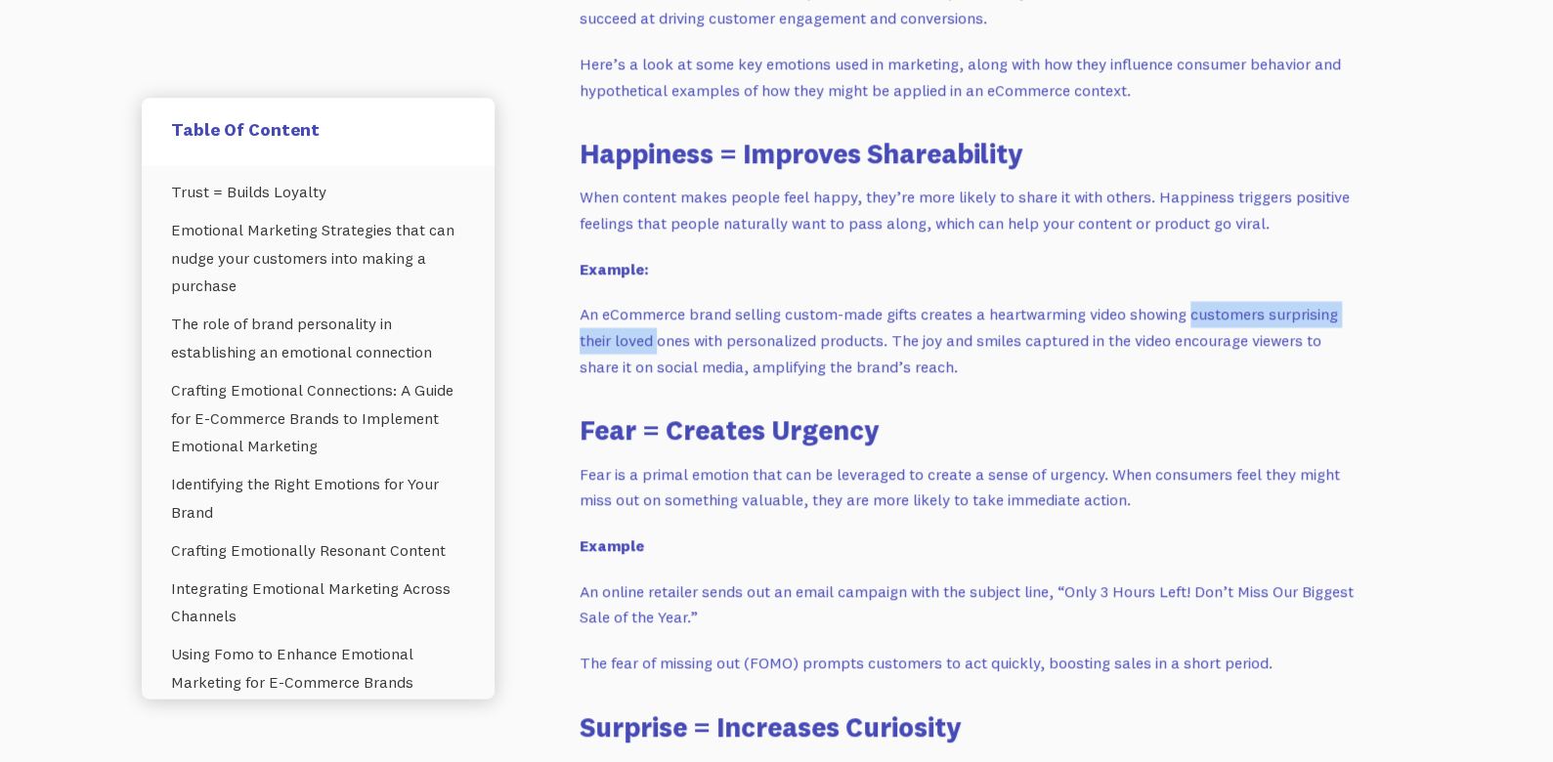
drag, startPoint x: 1185, startPoint y: 313, endPoint x: 657, endPoint y: 336, distance: 529.1
click at [657, 336] on p "An eCommerce brand selling custom-made gifts creates a heartwarming video showi…" at bounding box center [970, 340] width 782 height 78
